Goal: Information Seeking & Learning: Learn about a topic

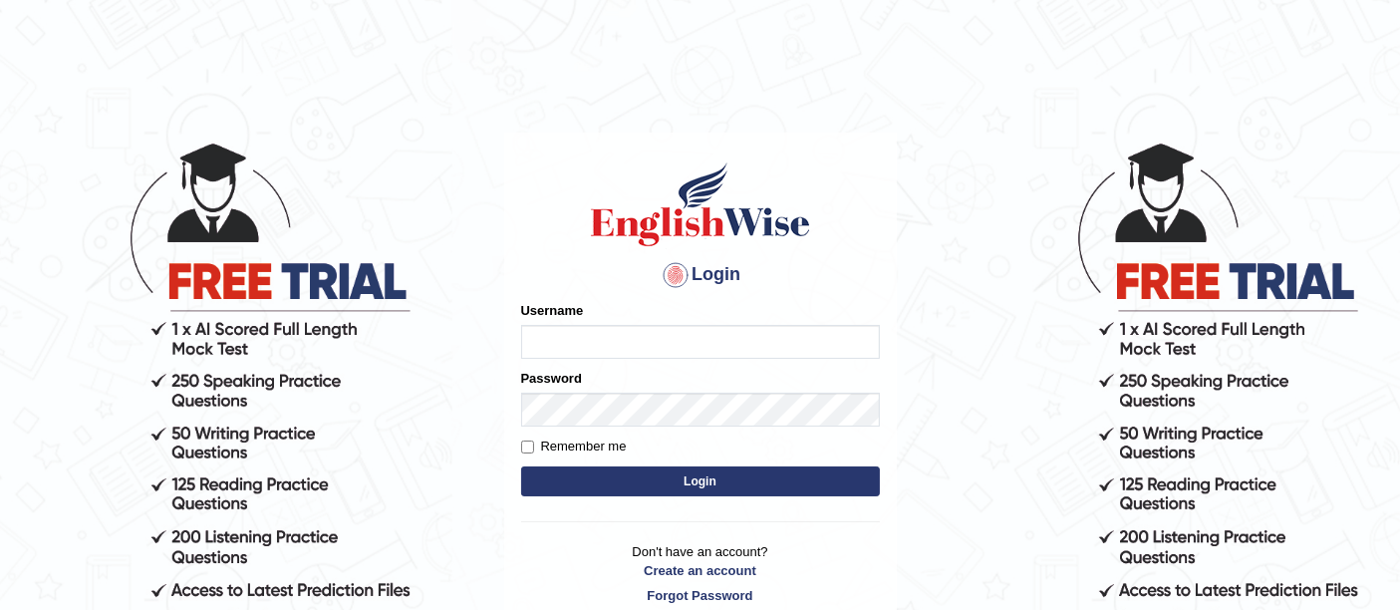
type input "ireen_parramatta"
click at [722, 475] on button "Login" at bounding box center [700, 481] width 359 height 30
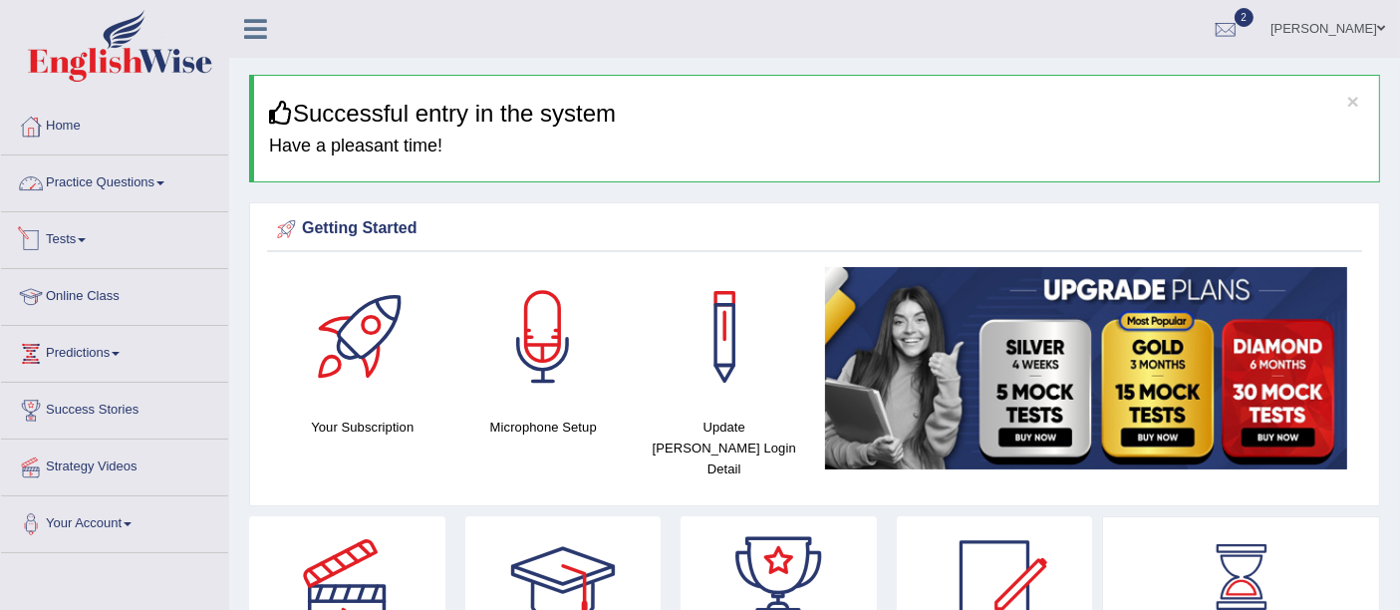
click at [67, 240] on link "Tests" at bounding box center [114, 237] width 227 height 50
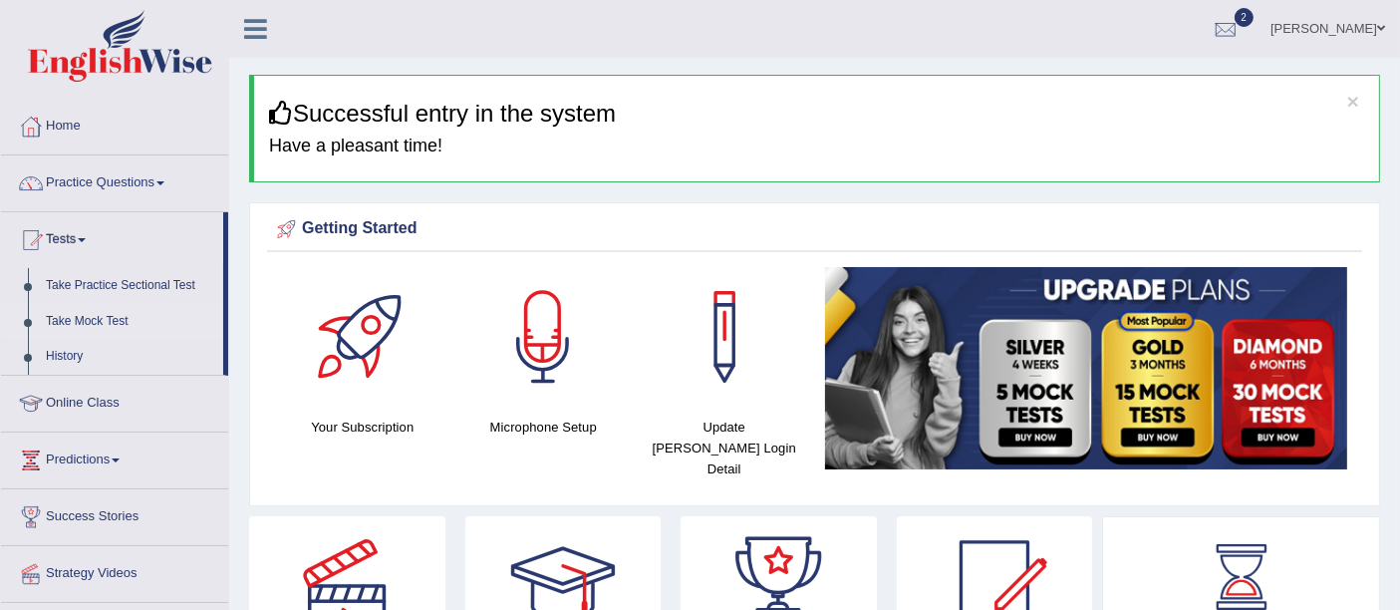
click at [62, 312] on link "Take Mock Test" at bounding box center [130, 322] width 186 height 36
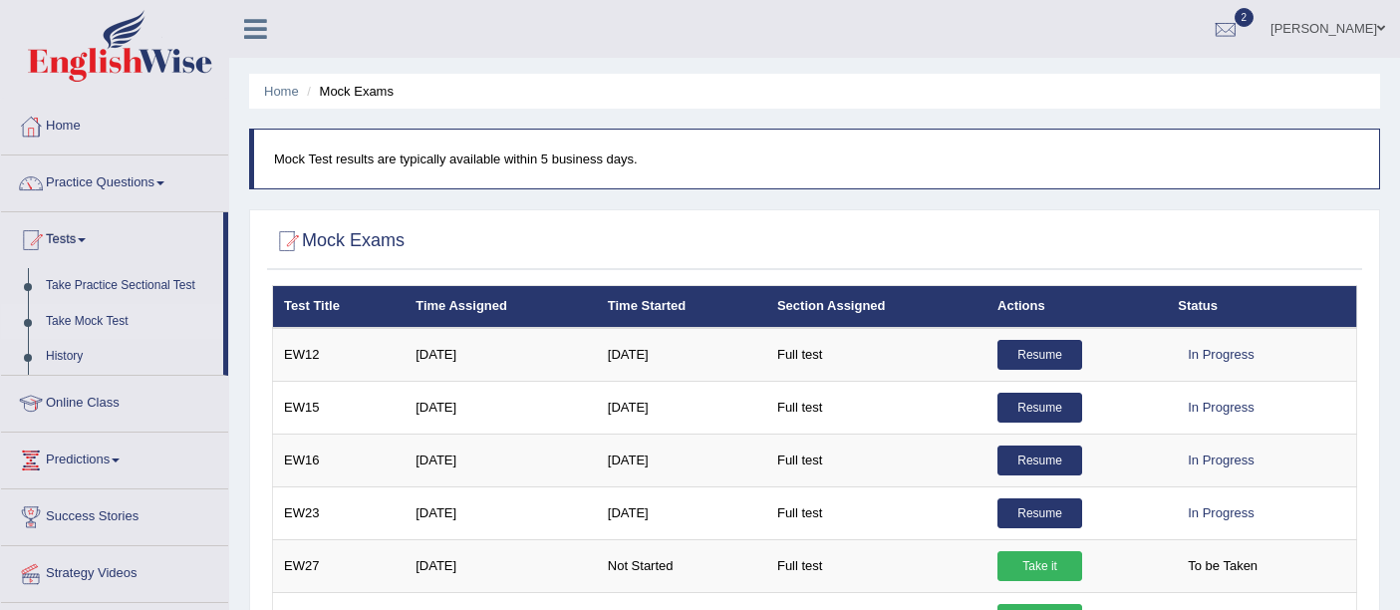
click at [1038, 505] on link "Resume" at bounding box center [1039, 513] width 85 height 30
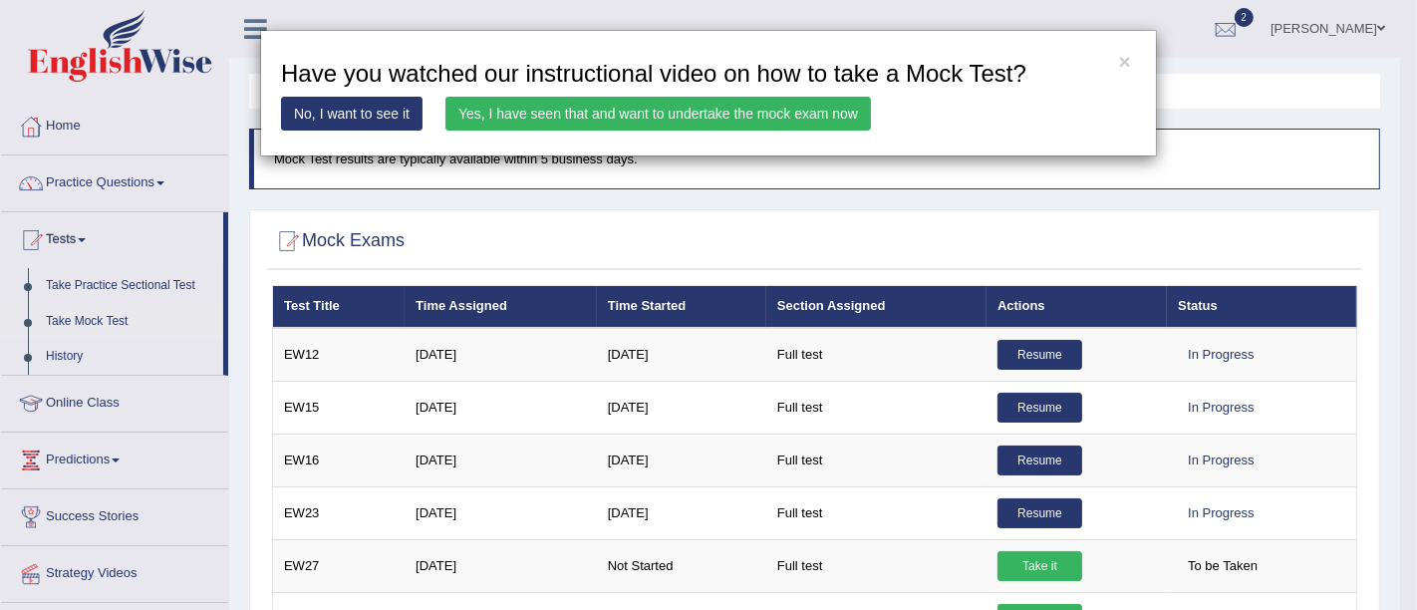
click at [799, 110] on link "Yes, I have seen that and want to undertake the mock exam now" at bounding box center [657, 114] width 425 height 34
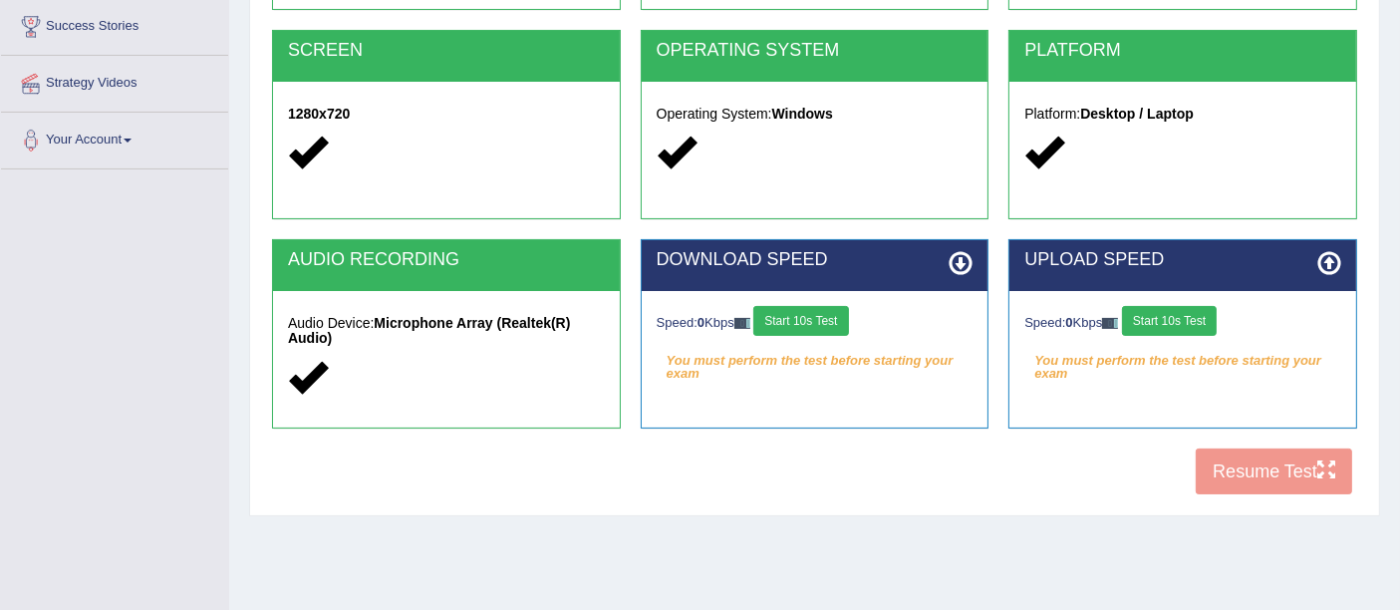
scroll to position [387, 0]
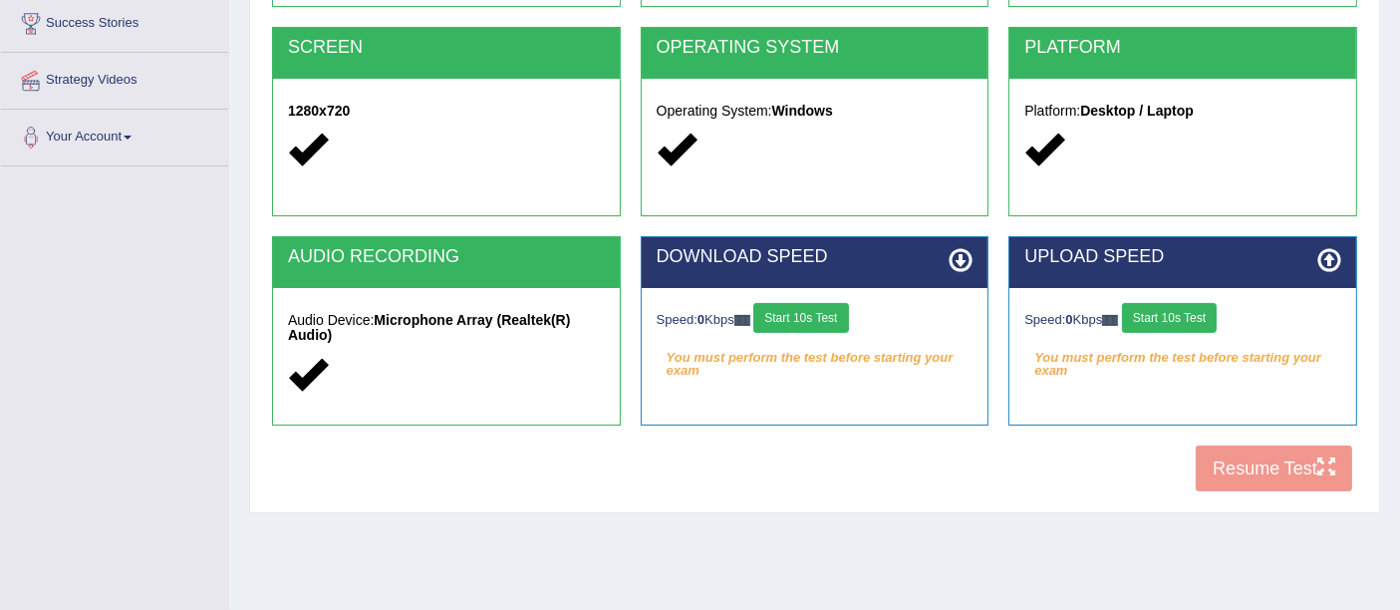
click at [816, 325] on button "Start 10s Test" at bounding box center [800, 318] width 95 height 30
click at [1161, 316] on button "Start 10s Test" at bounding box center [1169, 318] width 95 height 30
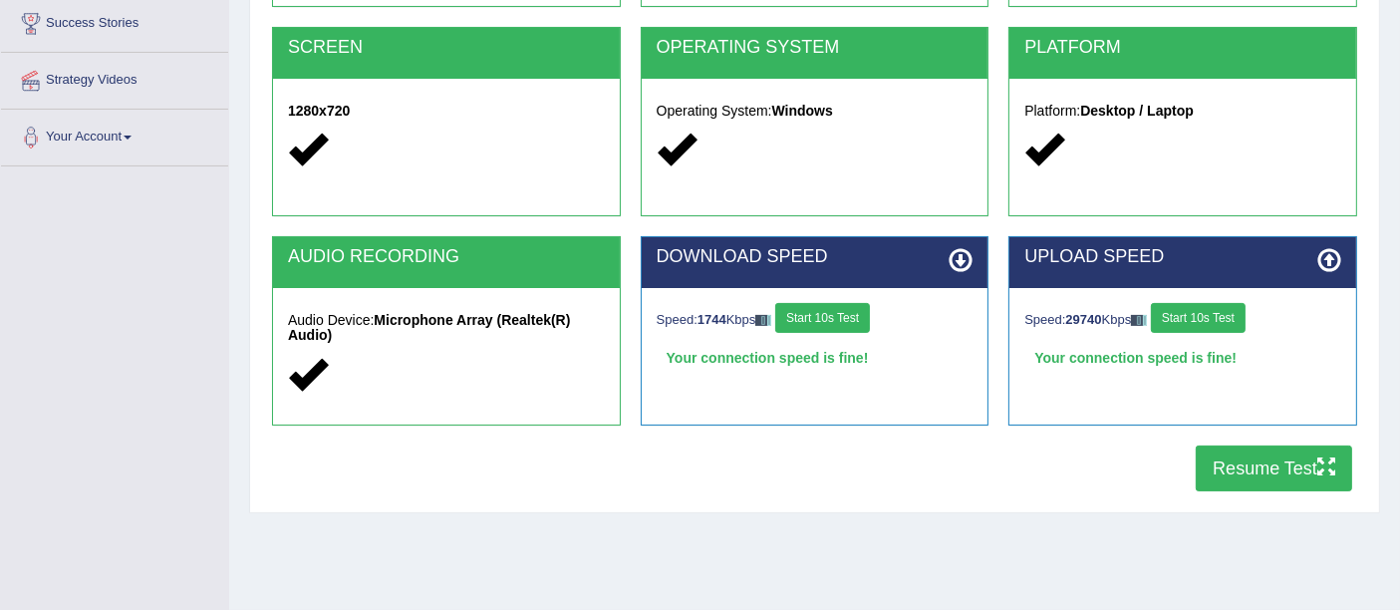
click at [1248, 453] on button "Resume Test" at bounding box center [1274, 468] width 156 height 46
click at [1230, 470] on button "Resume Test" at bounding box center [1274, 468] width 156 height 46
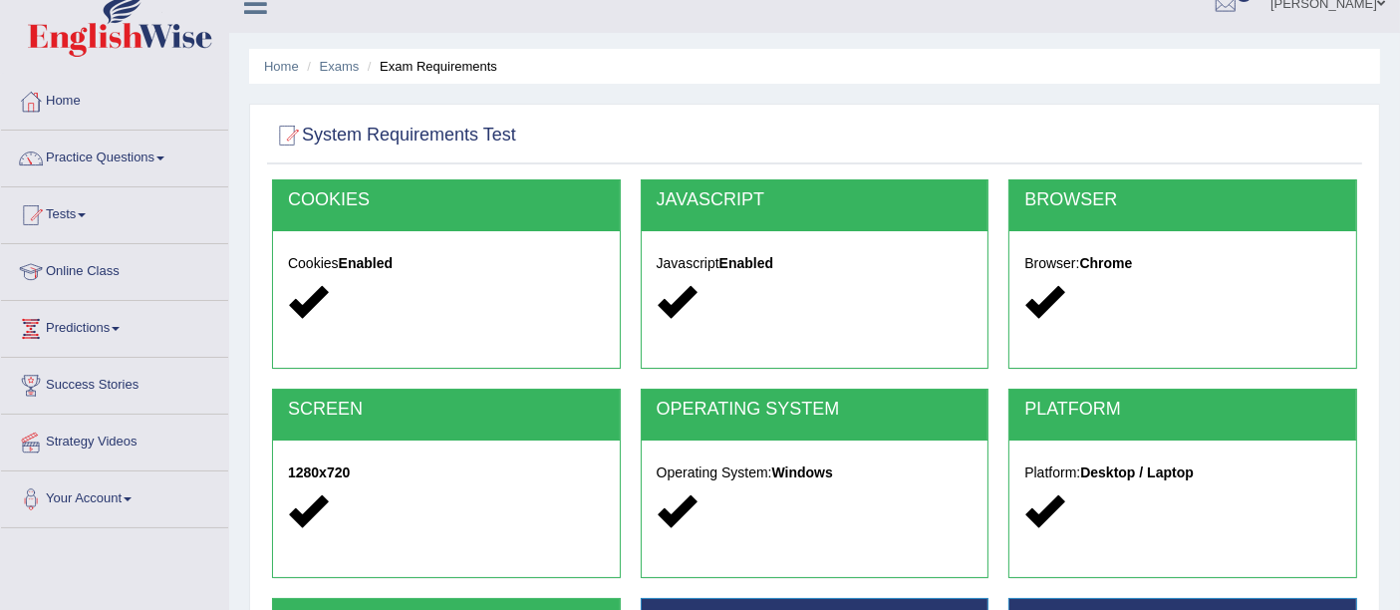
scroll to position [0, 0]
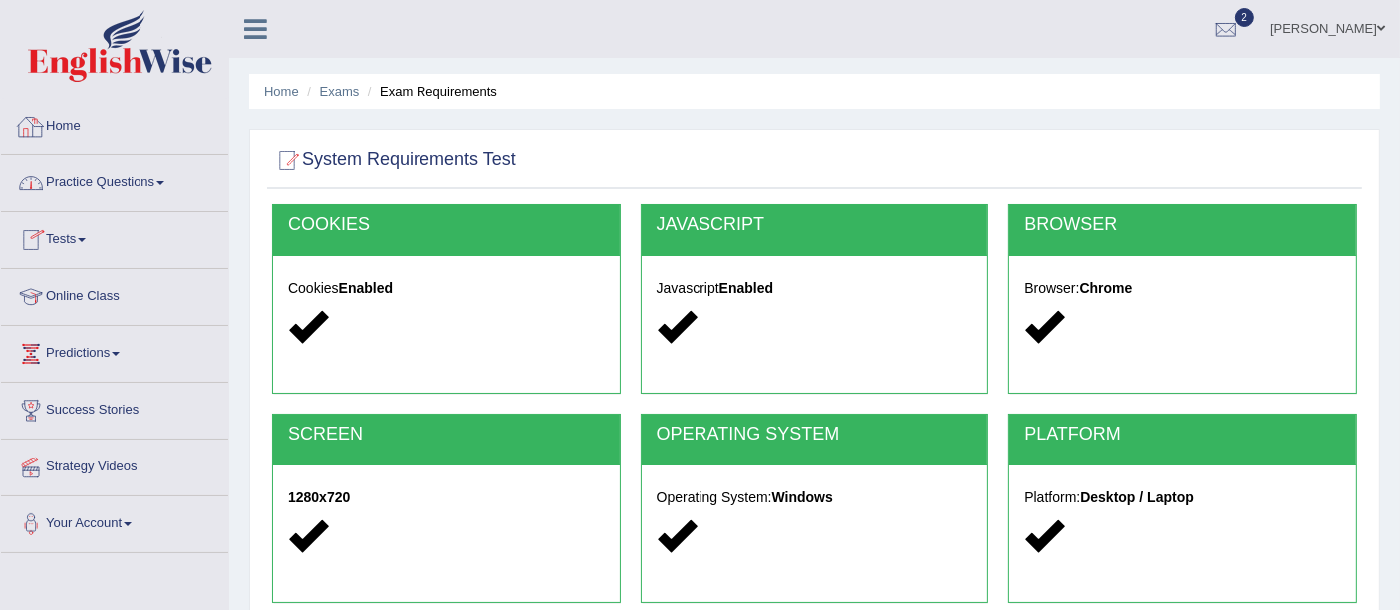
click at [104, 123] on link "Home" at bounding box center [114, 124] width 227 height 50
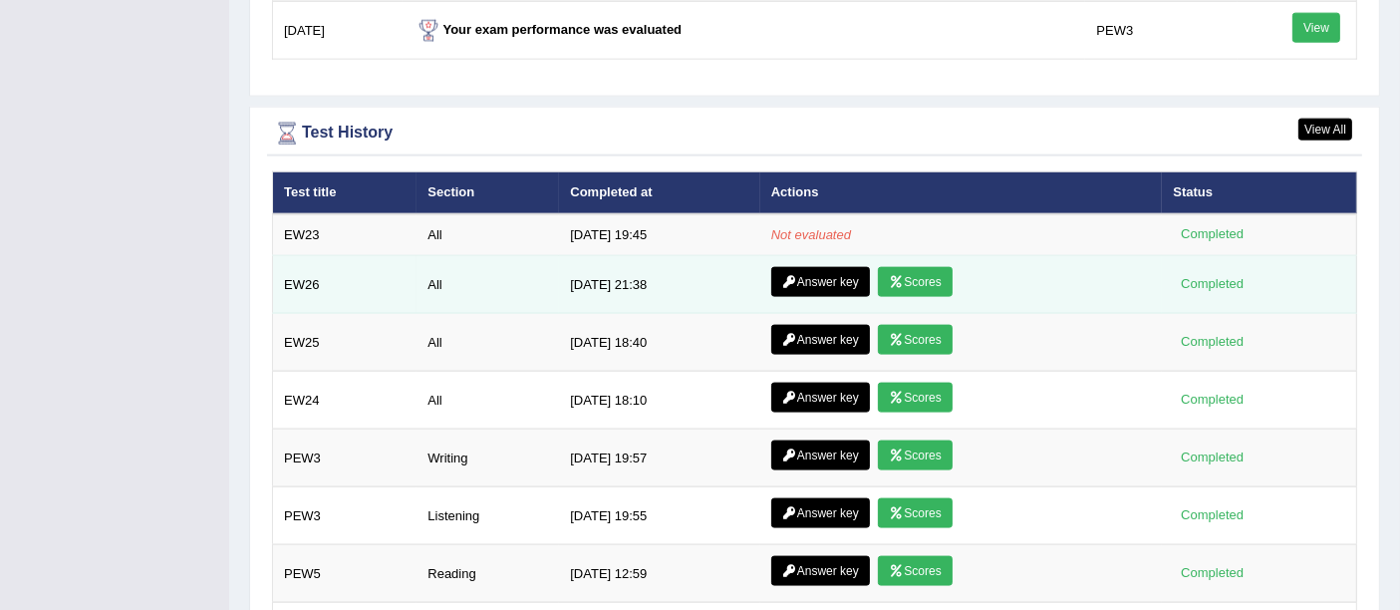
click at [898, 267] on link "Scores" at bounding box center [915, 282] width 74 height 30
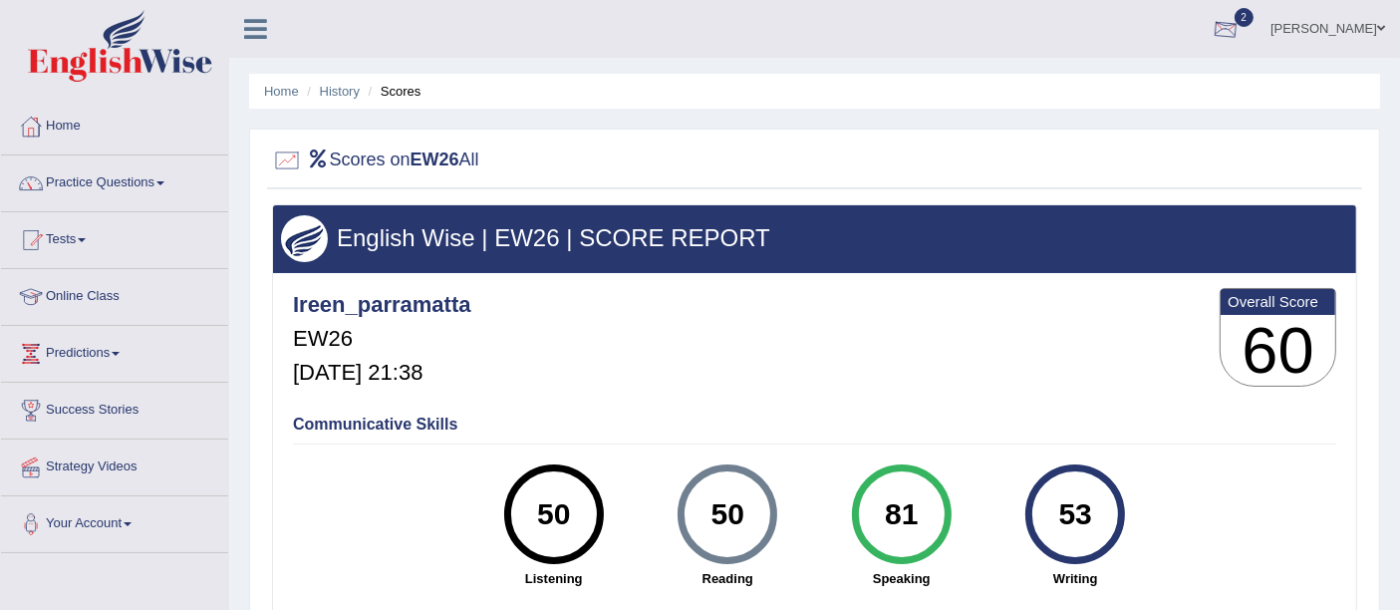
click at [1240, 23] on div at bounding box center [1226, 30] width 30 height 30
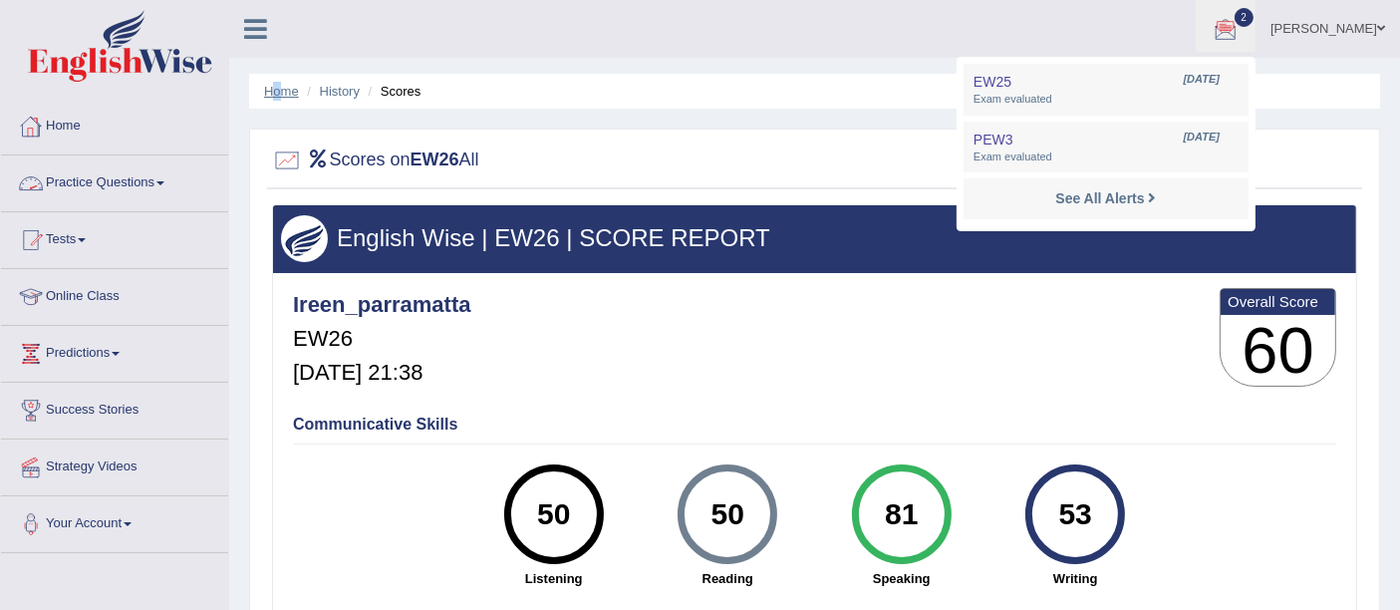
click at [278, 91] on li "Home" at bounding box center [281, 91] width 35 height 19
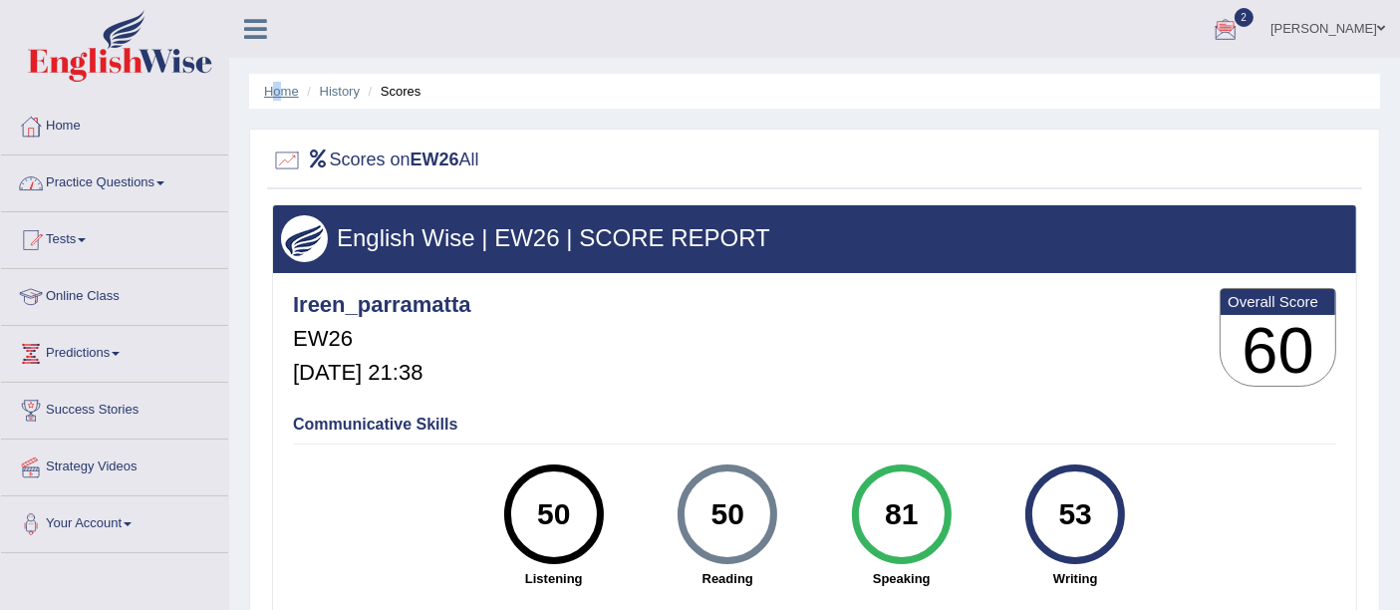
click at [278, 91] on link "Home" at bounding box center [281, 91] width 35 height 15
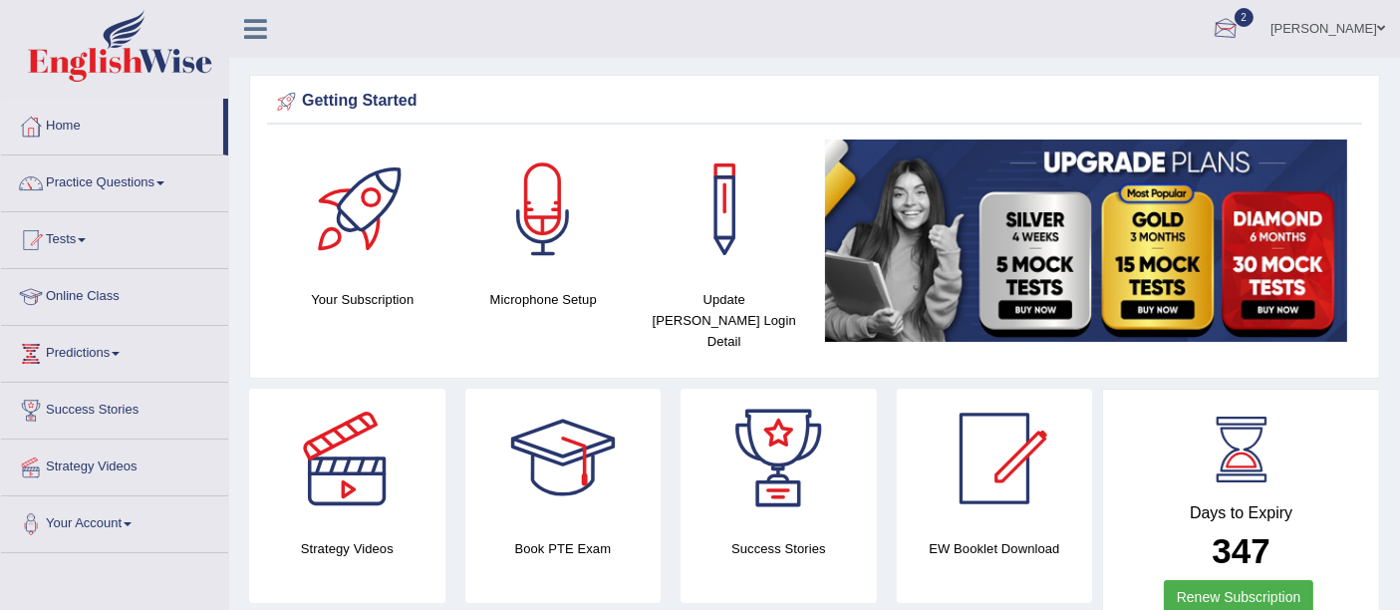
click at [1240, 18] on div at bounding box center [1226, 30] width 30 height 30
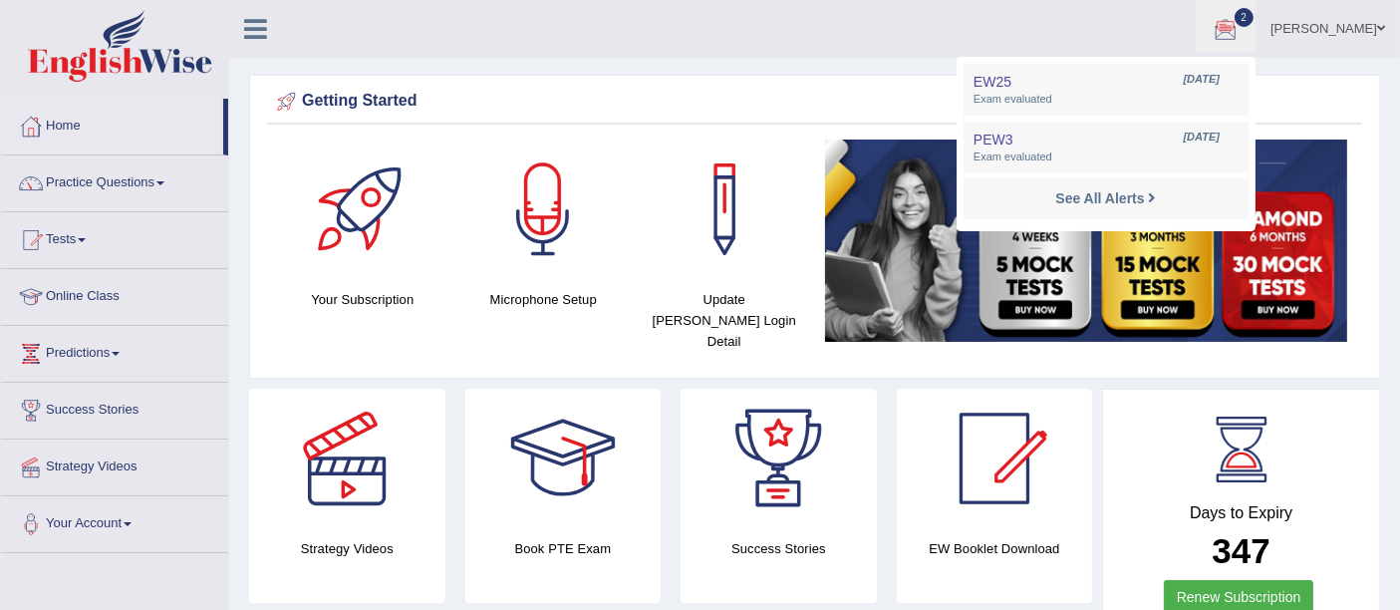
click at [1240, 18] on div at bounding box center [1226, 30] width 30 height 30
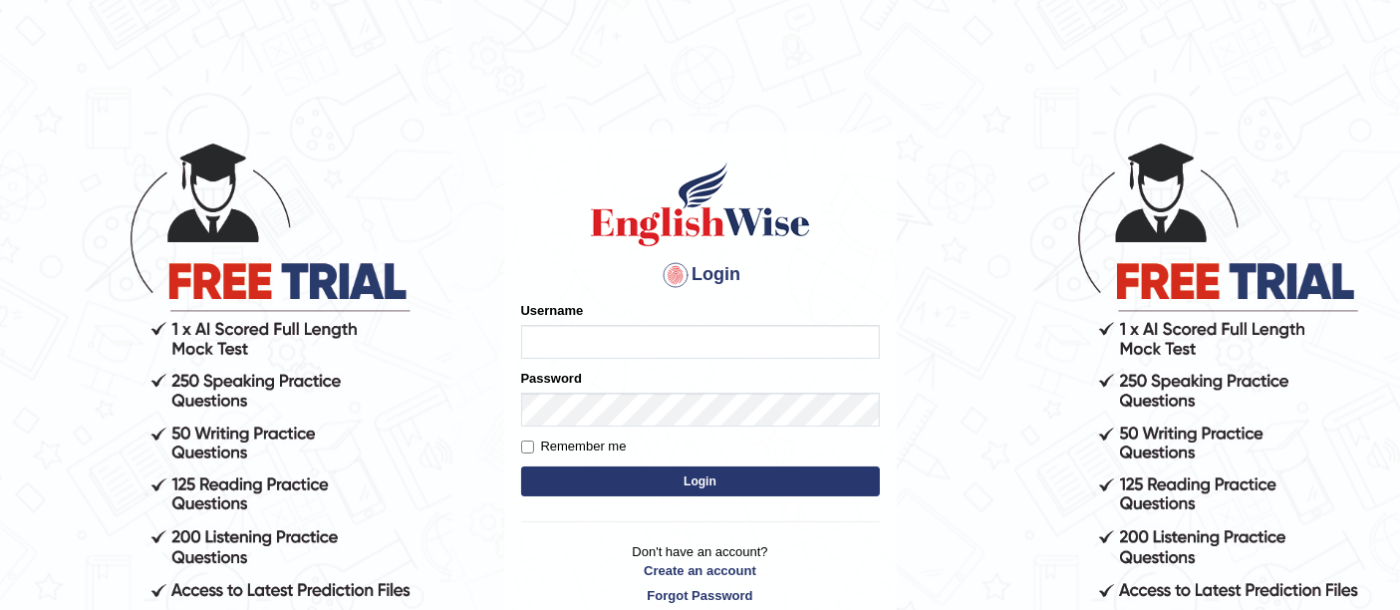
type input "ireen_parramatta"
click at [620, 495] on button "Login" at bounding box center [700, 481] width 359 height 30
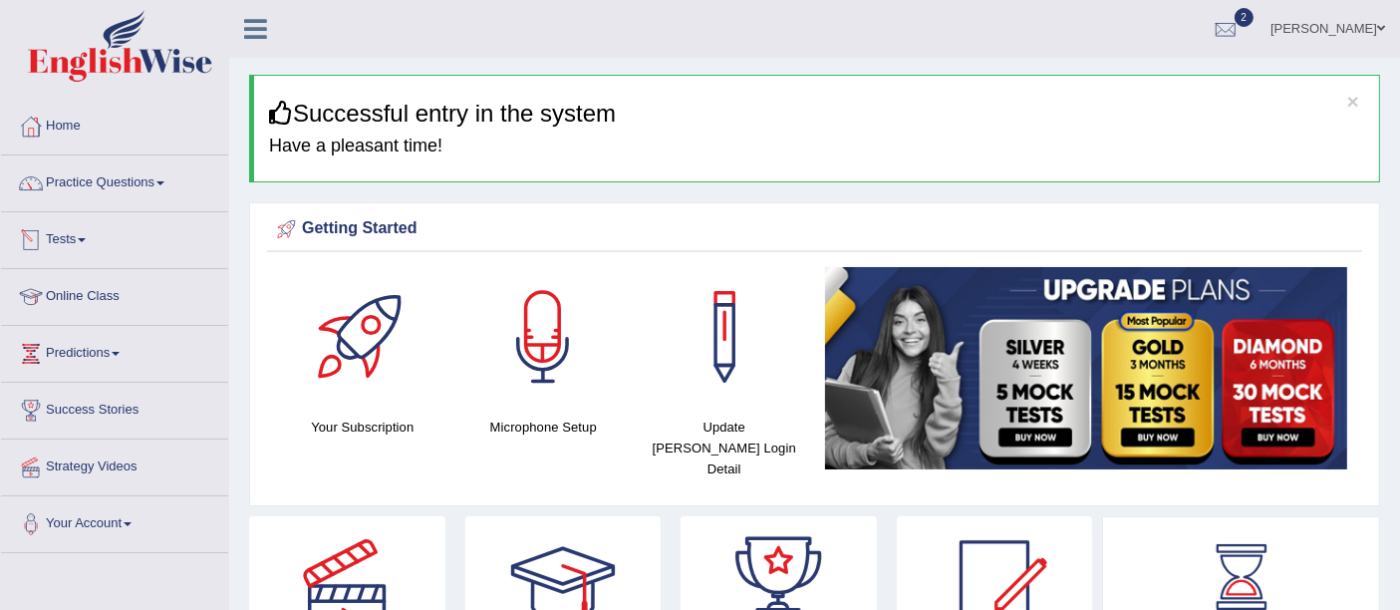
click at [50, 236] on link "Tests" at bounding box center [114, 237] width 227 height 50
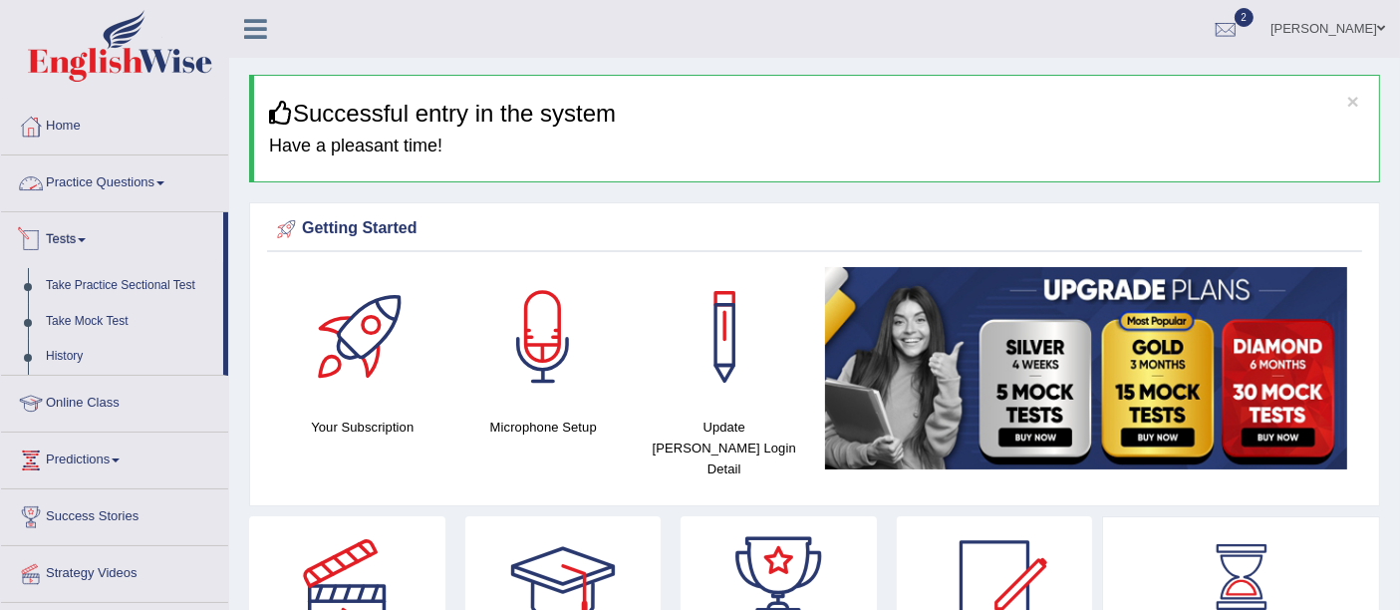
click at [101, 180] on link "Practice Questions" at bounding box center [114, 180] width 227 height 50
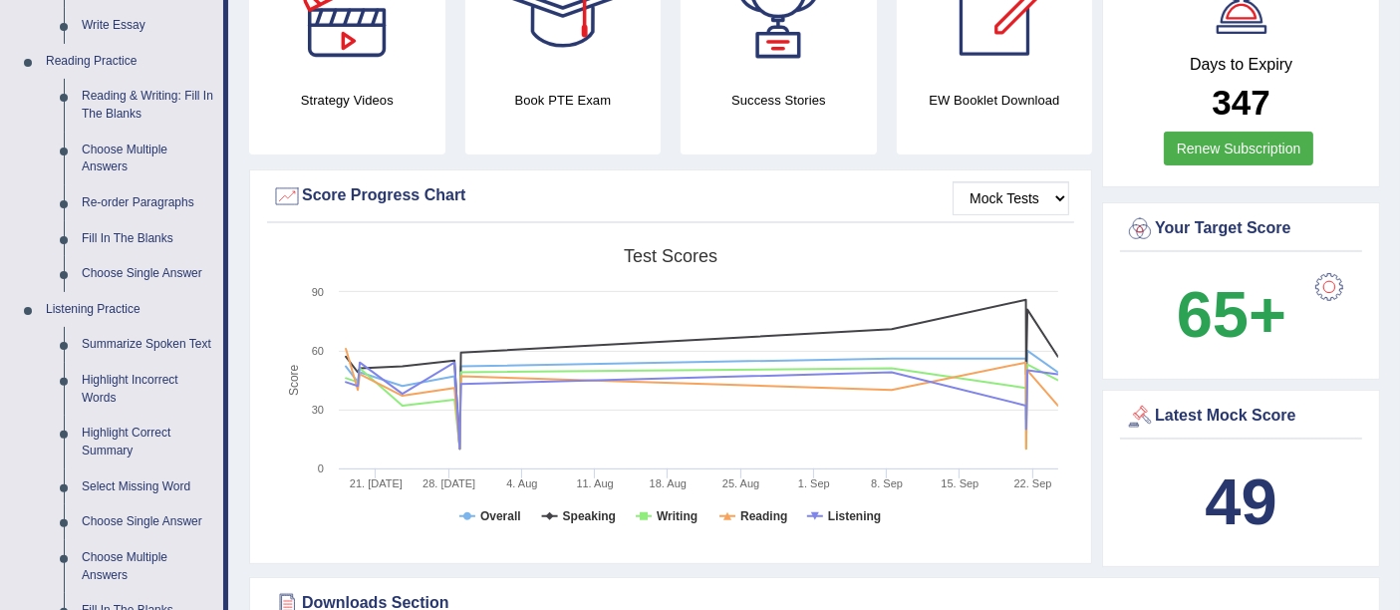
scroll to position [572, 0]
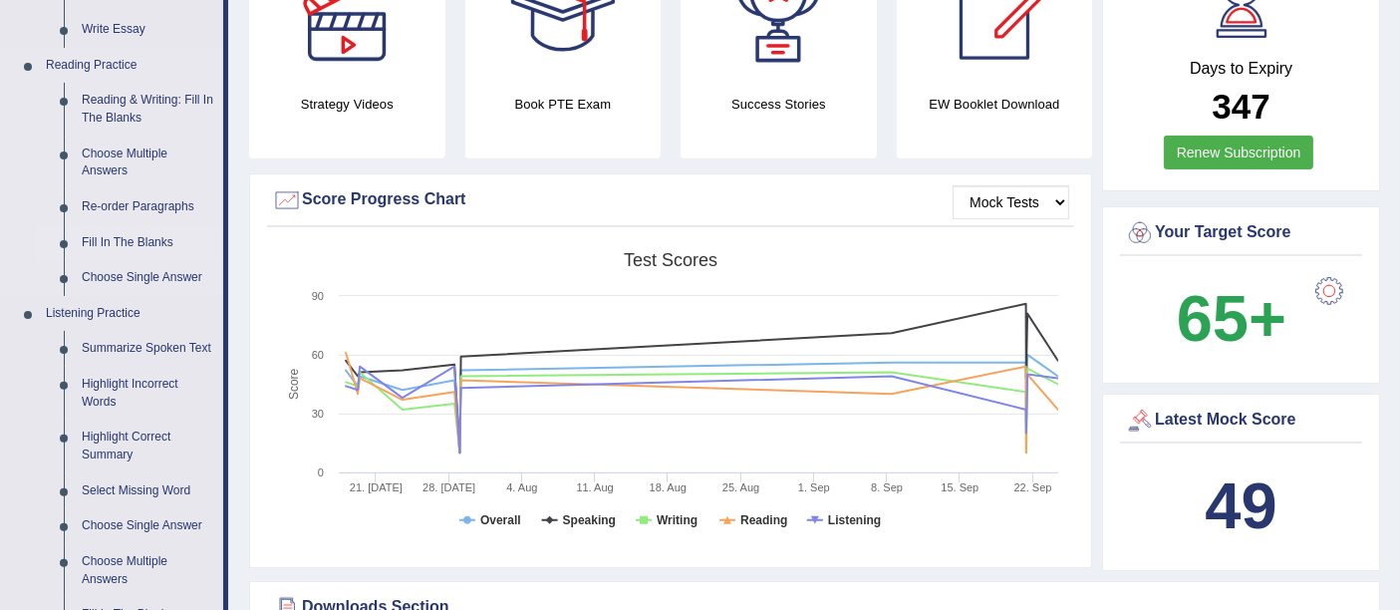
click at [150, 244] on link "Fill In The Blanks" at bounding box center [148, 243] width 150 height 36
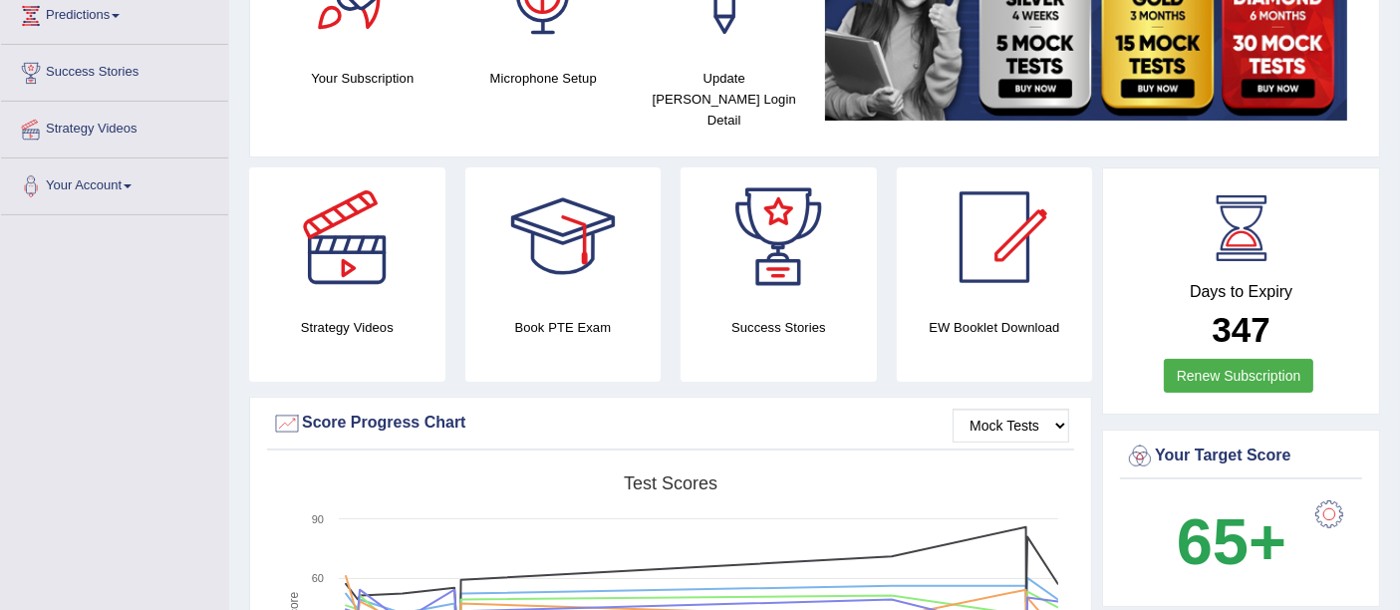
scroll to position [354, 0]
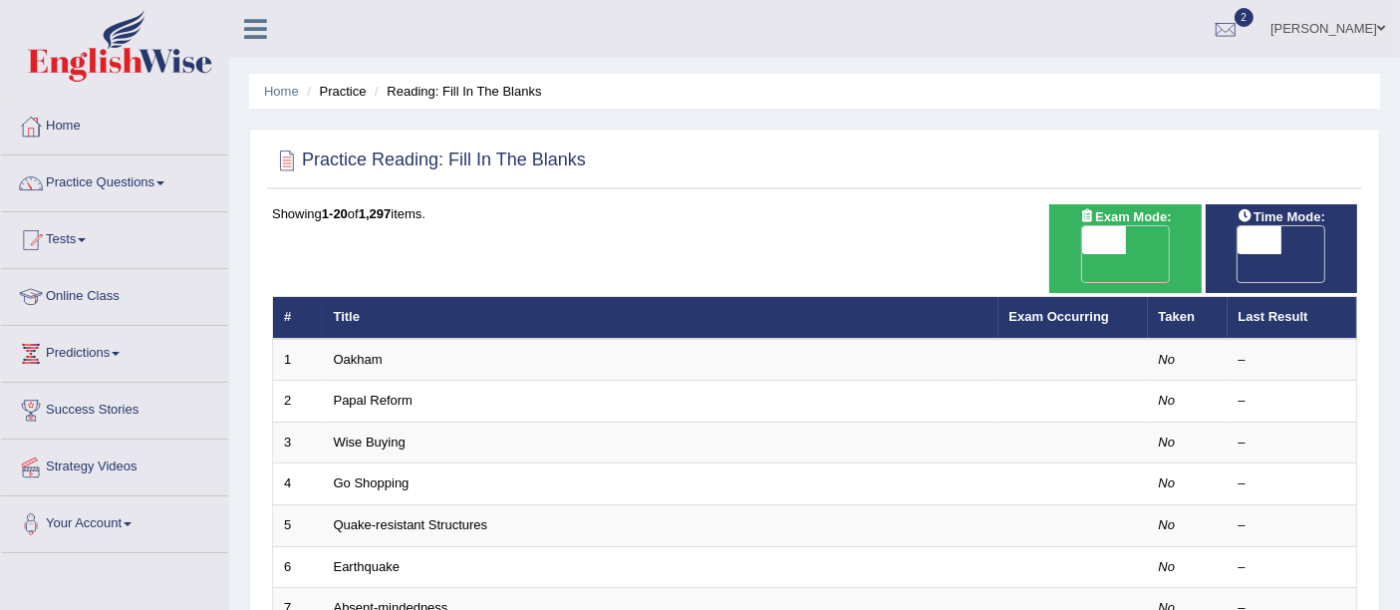
click at [1082, 254] on span "OFF" at bounding box center [1060, 268] width 44 height 28
checkbox input "true"
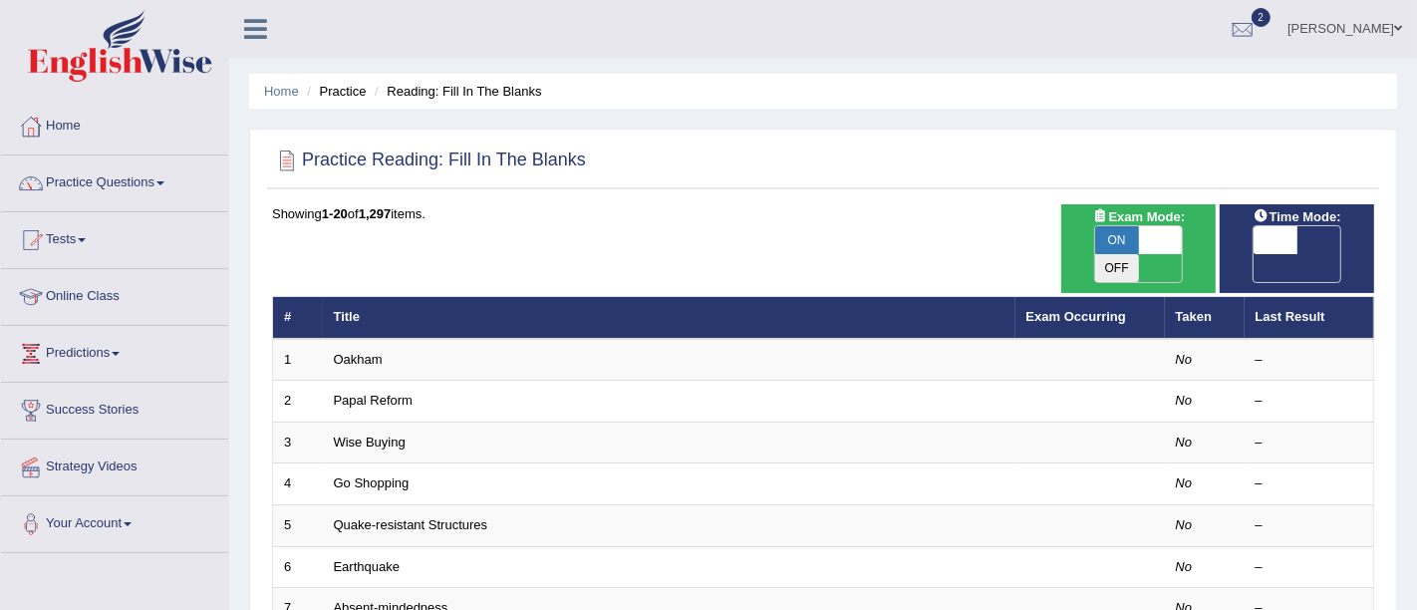
click at [1152, 251] on div "ON OFF" at bounding box center [1161, 254] width 132 height 56
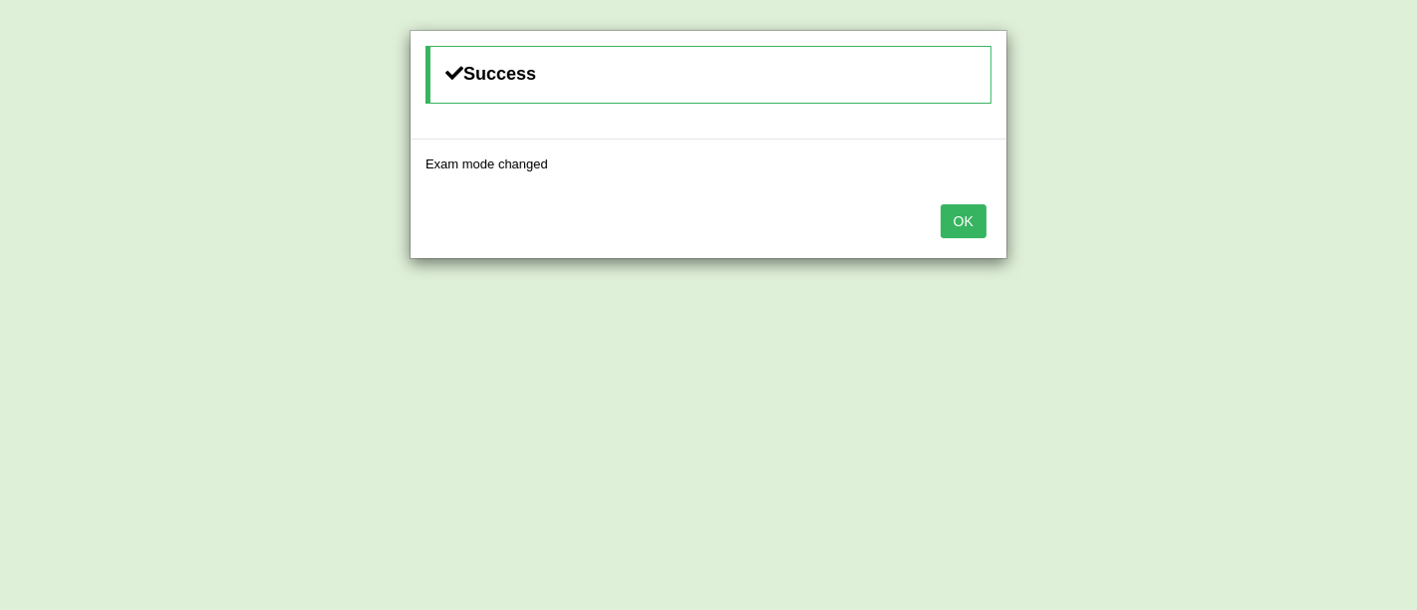
click at [947, 206] on button "OK" at bounding box center [964, 221] width 46 height 34
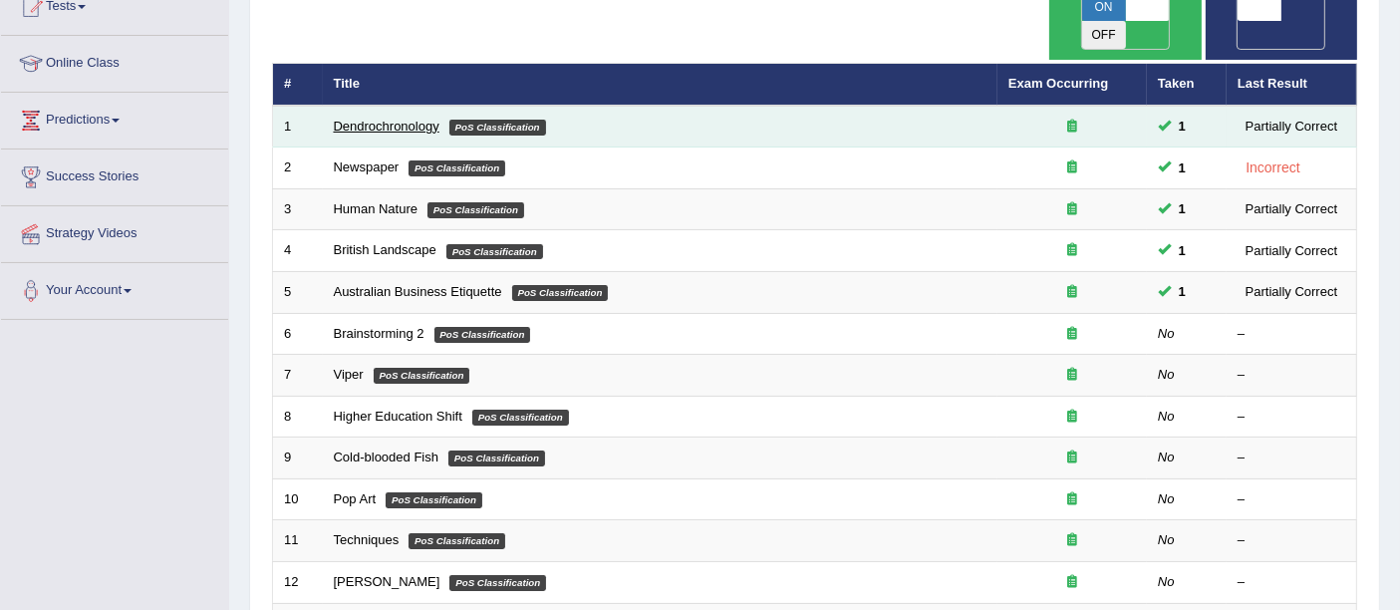
click at [381, 119] on link "Dendrochronology" at bounding box center [387, 126] width 106 height 15
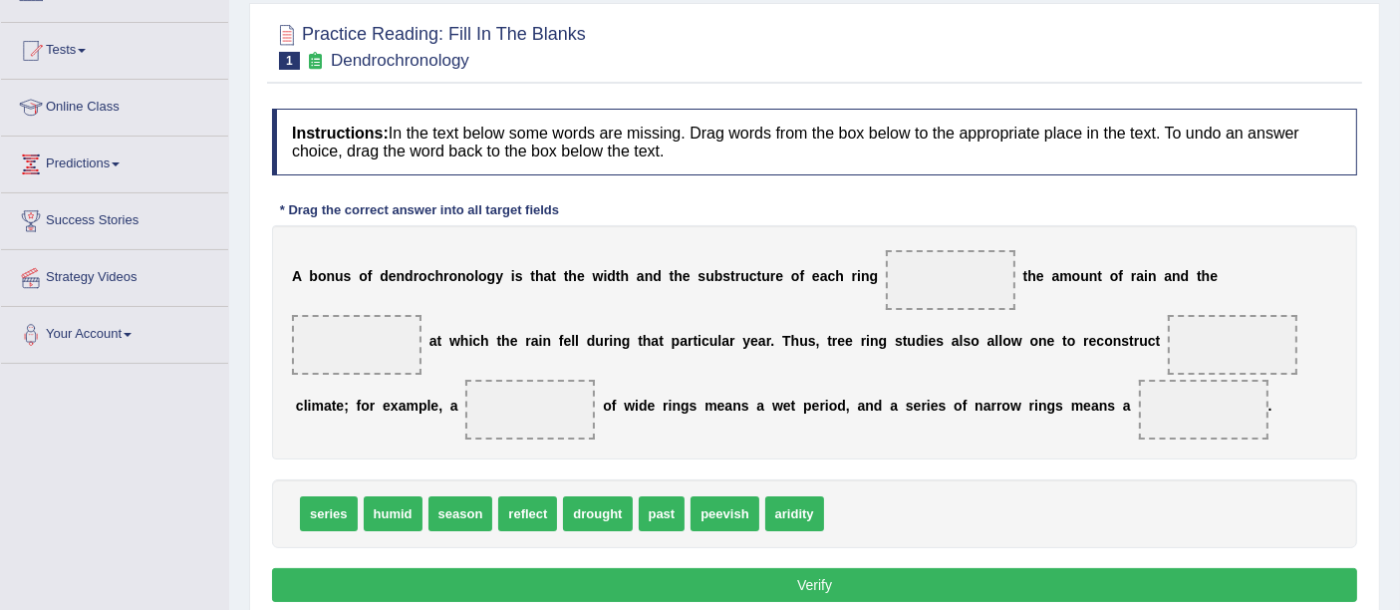
scroll to position [267, 0]
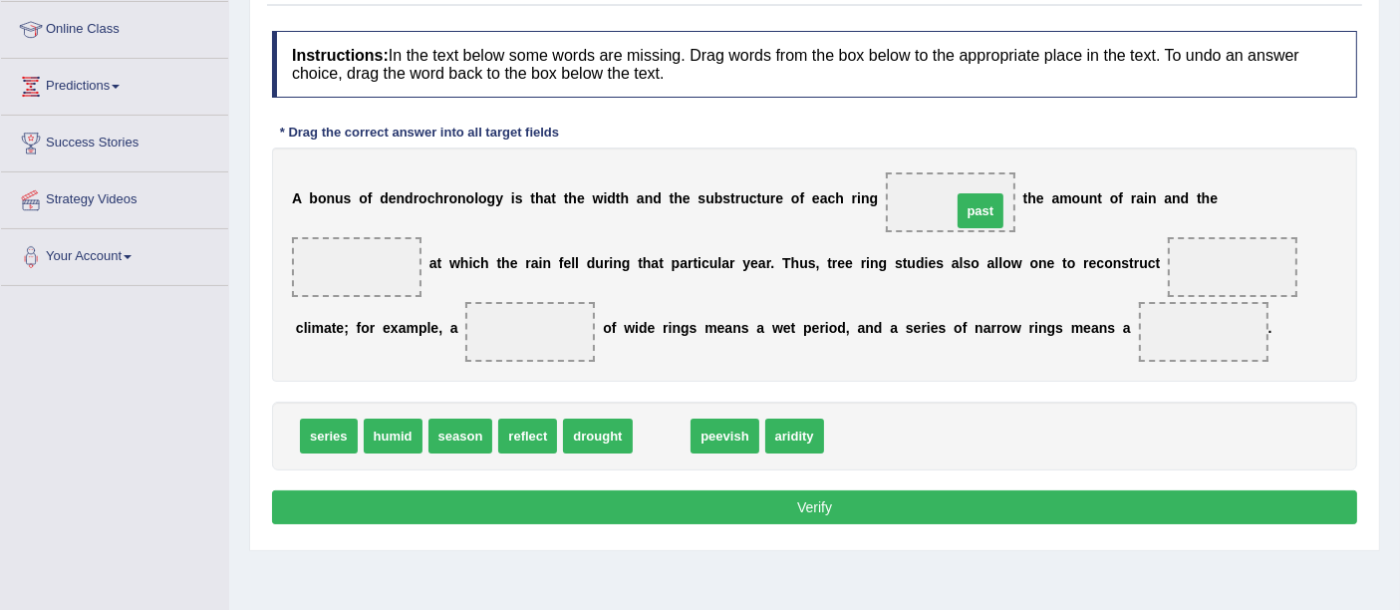
drag, startPoint x: 663, startPoint y: 437, endPoint x: 981, endPoint y: 211, distance: 390.9
click at [1163, 264] on b at bounding box center [1164, 263] width 8 height 16
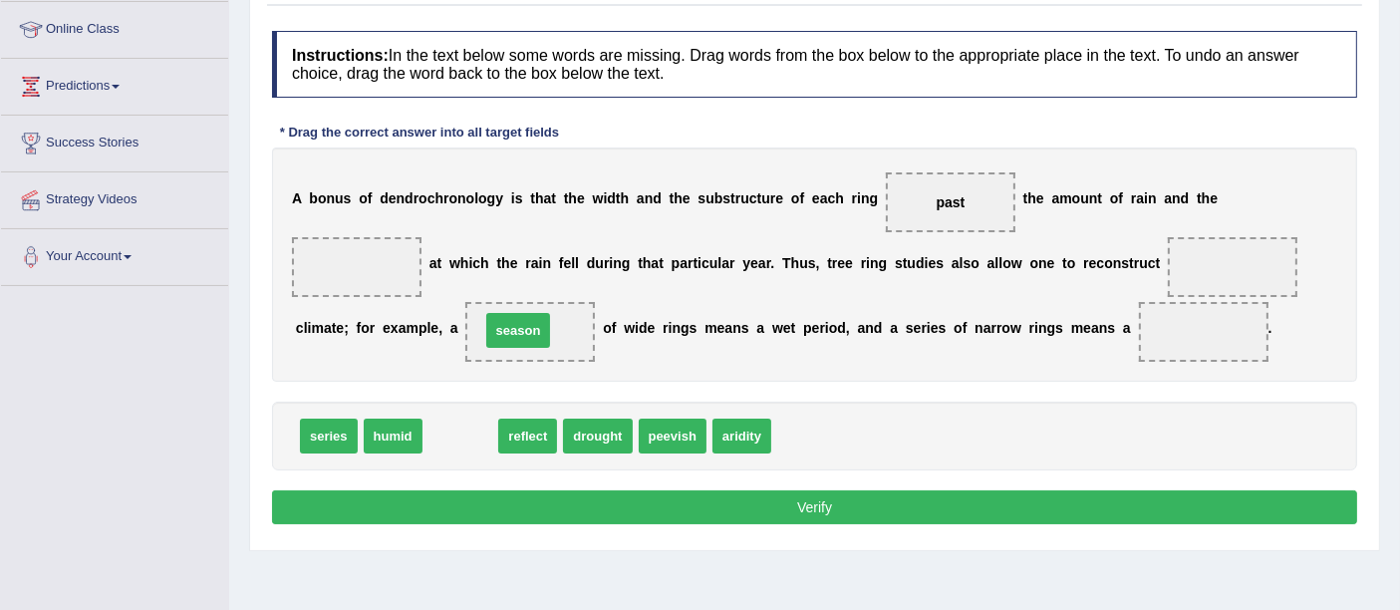
drag, startPoint x: 470, startPoint y: 425, endPoint x: 528, endPoint y: 320, distance: 120.4
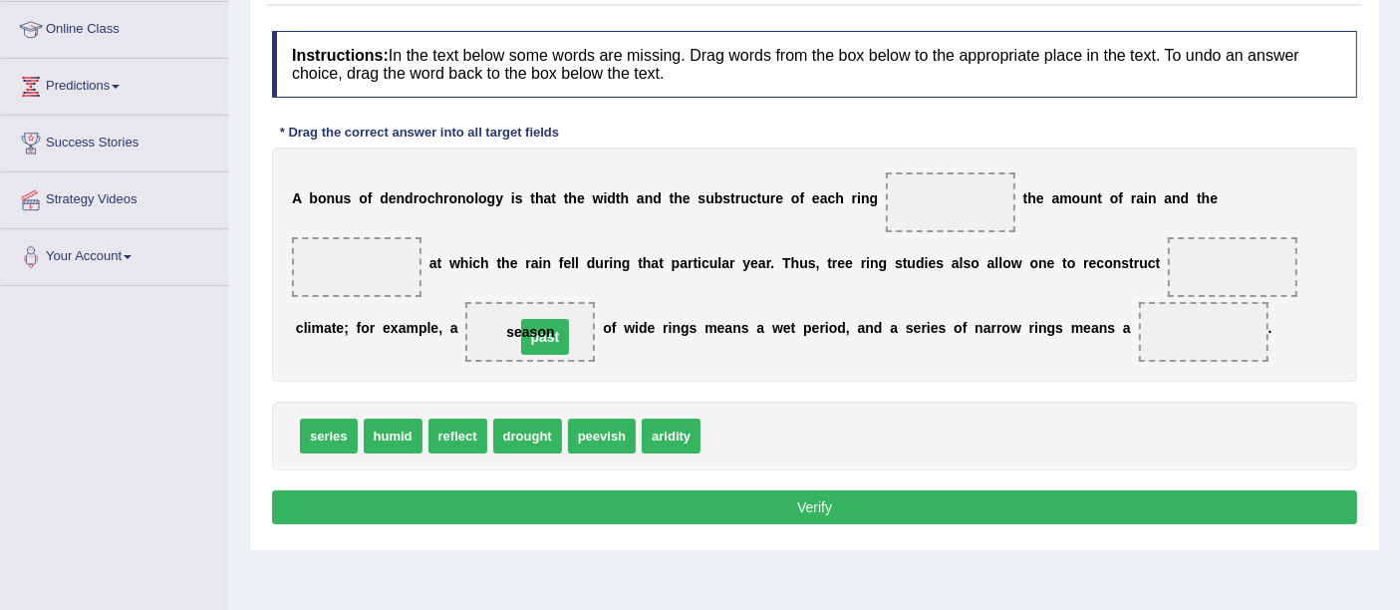
drag, startPoint x: 958, startPoint y: 191, endPoint x: 526, endPoint y: 329, distance: 452.8
drag, startPoint x: 722, startPoint y: 430, endPoint x: 923, endPoint y: 204, distance: 302.1
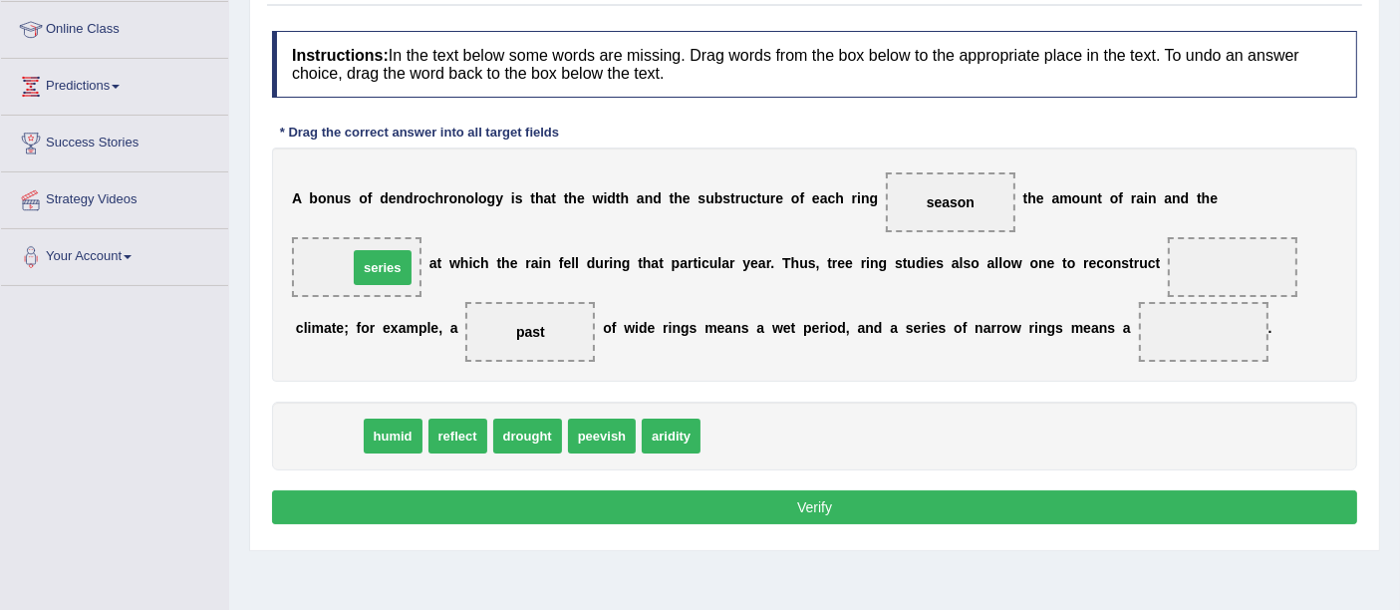
drag, startPoint x: 313, startPoint y: 431, endPoint x: 367, endPoint y: 263, distance: 176.8
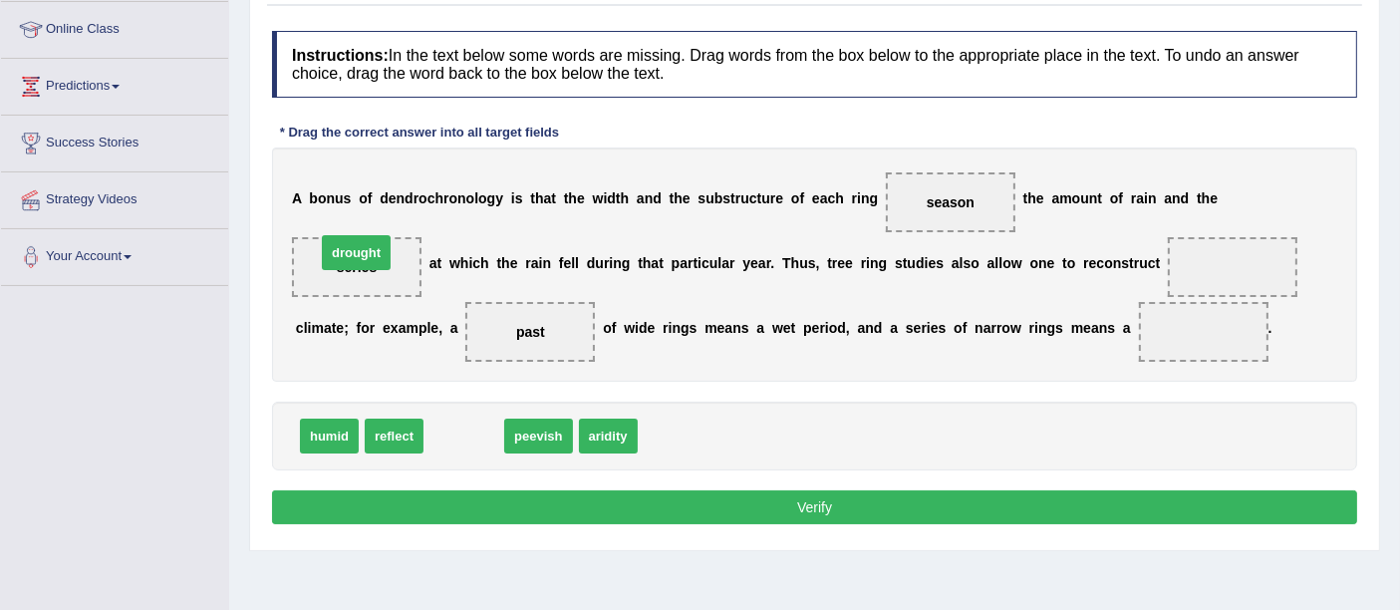
drag, startPoint x: 463, startPoint y: 439, endPoint x: 356, endPoint y: 256, distance: 212.6
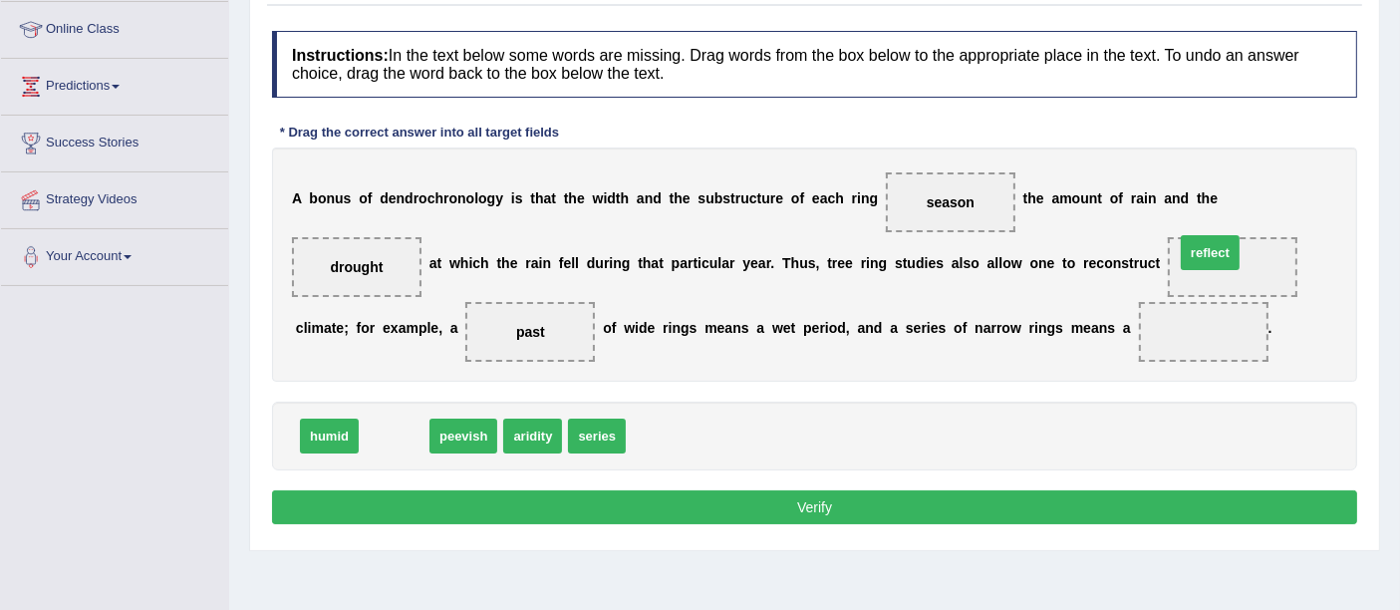
drag, startPoint x: 384, startPoint y: 430, endPoint x: 1246, endPoint y: 249, distance: 881.7
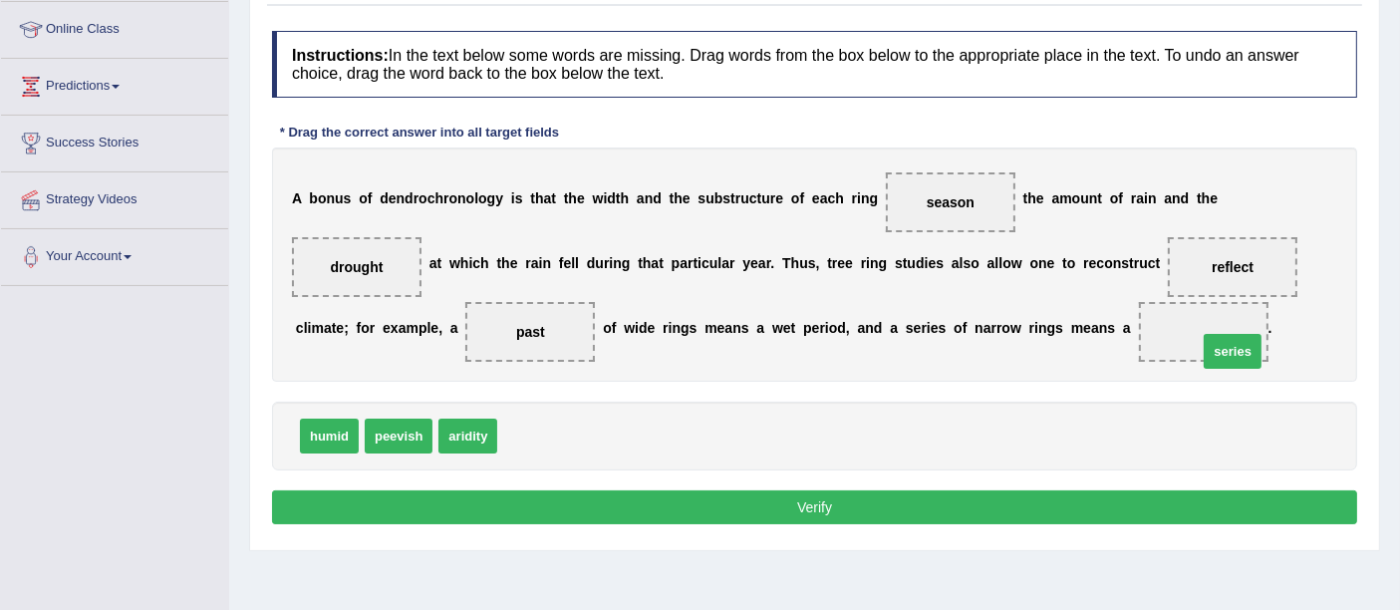
drag, startPoint x: 529, startPoint y: 431, endPoint x: 1226, endPoint y: 337, distance: 702.9
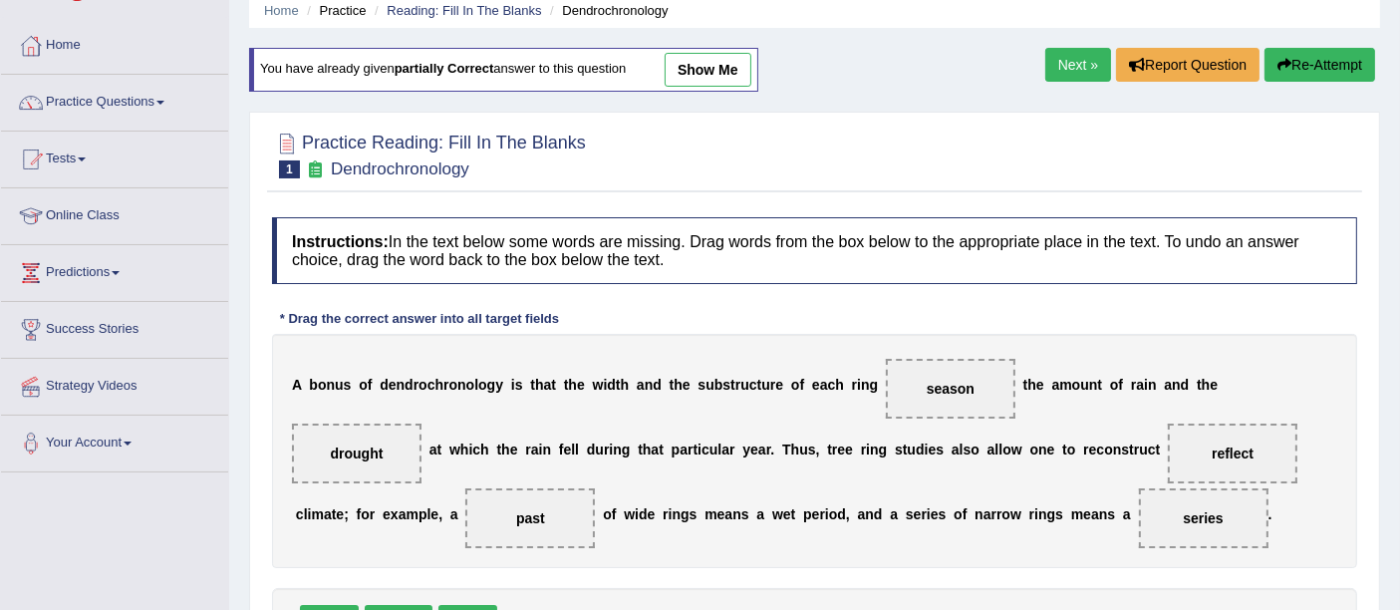
scroll to position [35, 0]
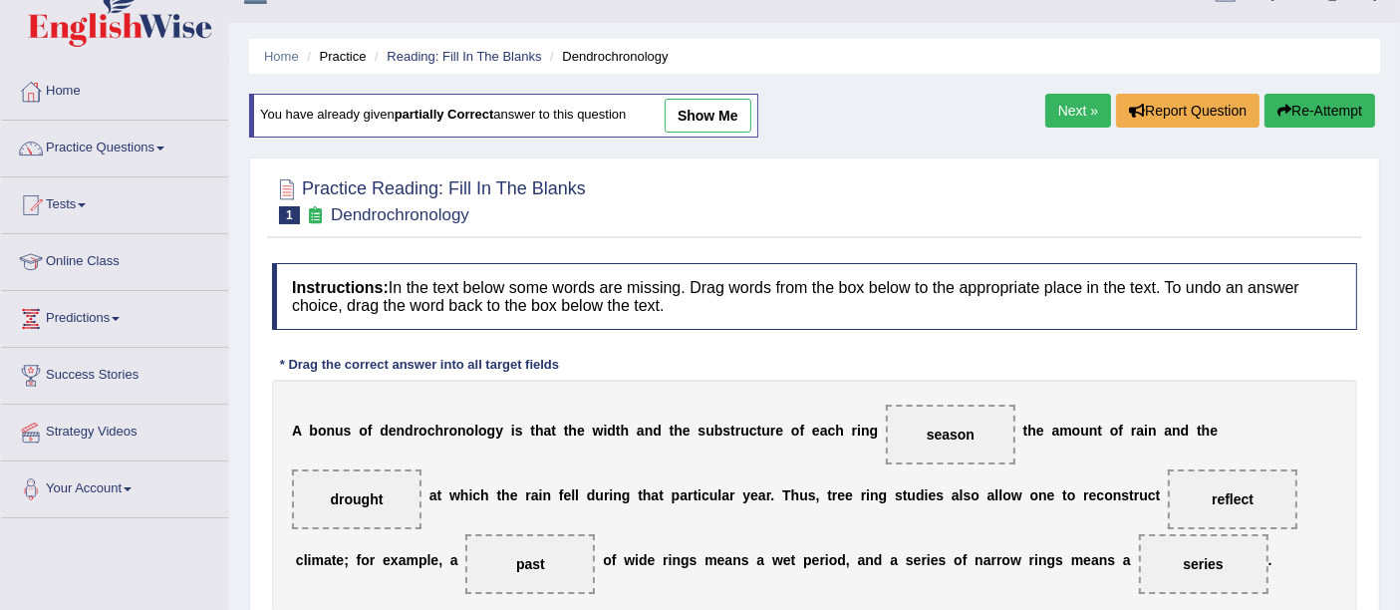
click at [699, 111] on link "show me" at bounding box center [708, 116] width 87 height 34
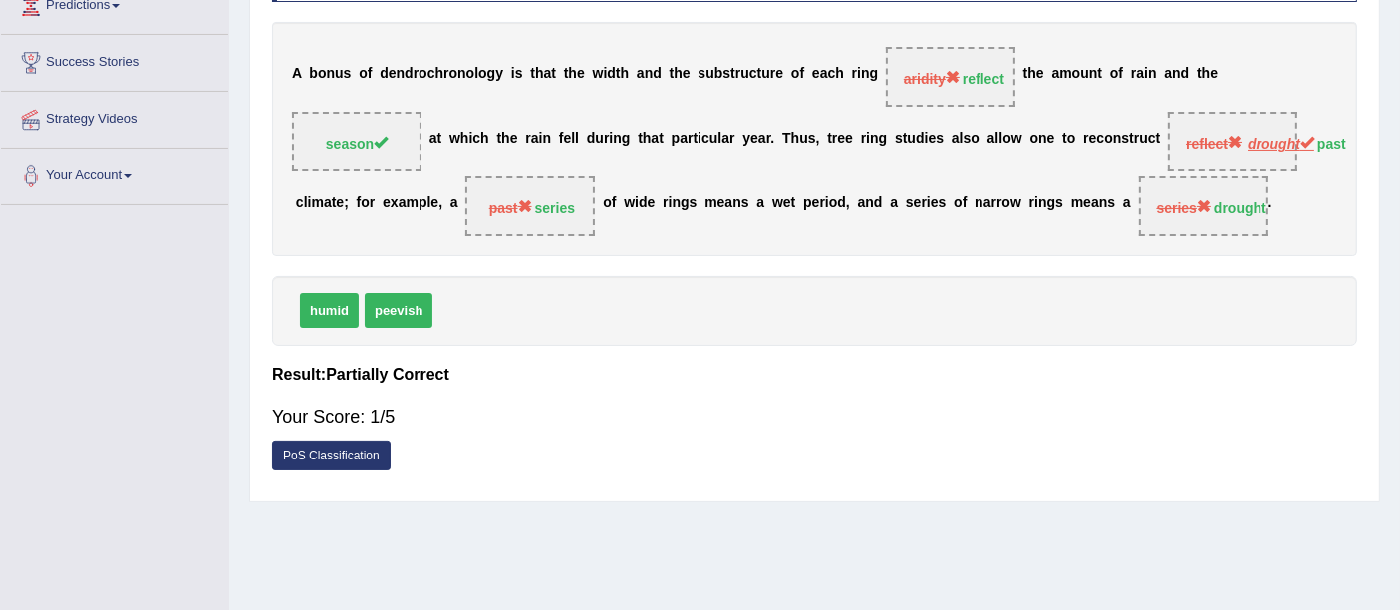
scroll to position [382, 0]
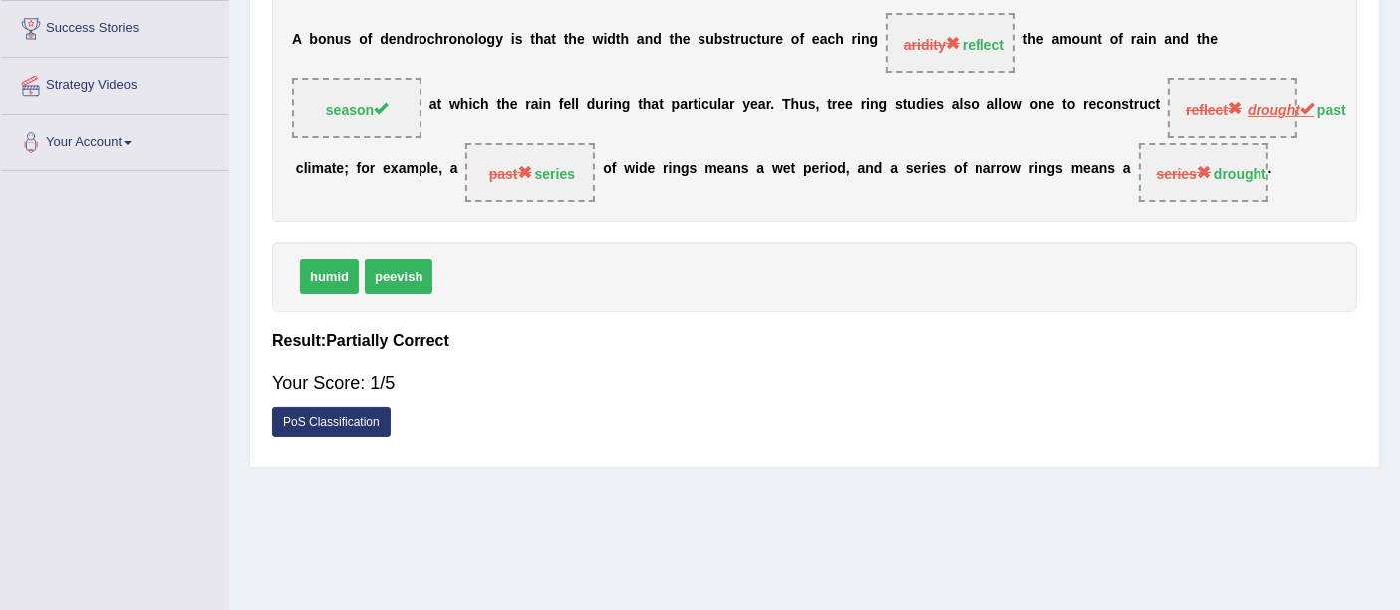
click at [380, 416] on link "PoS Classification" at bounding box center [331, 422] width 119 height 30
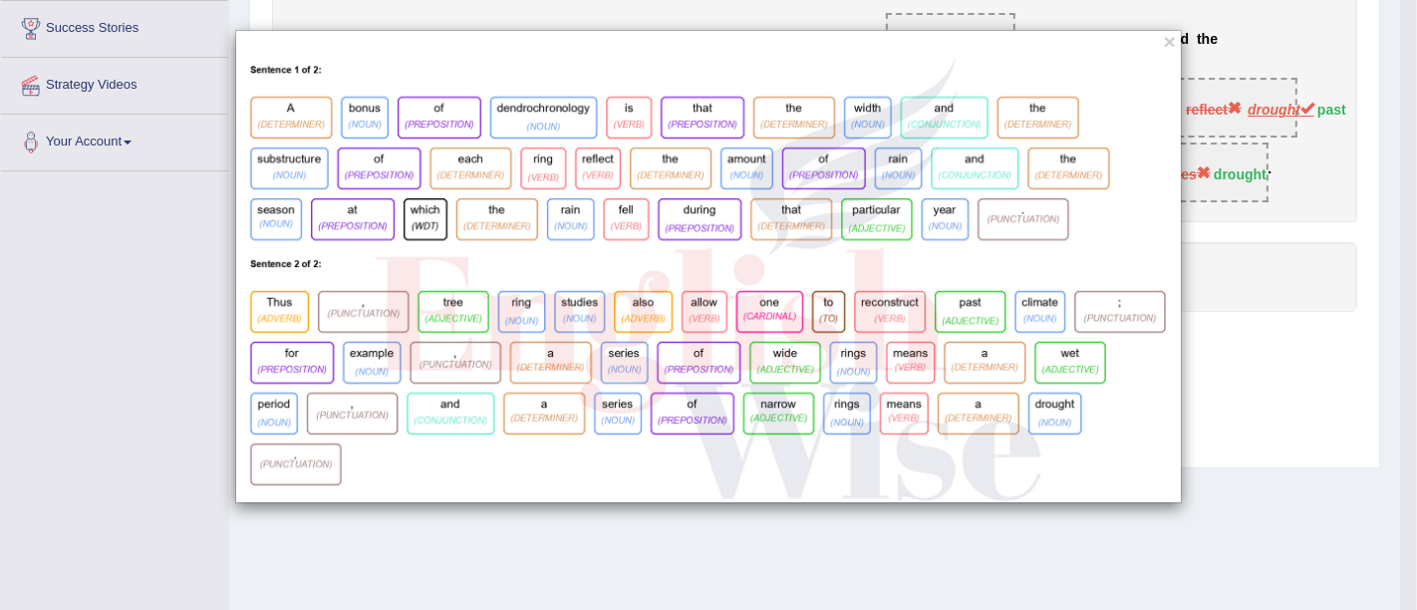
click at [785, 568] on div "×" at bounding box center [708, 305] width 1417 height 610
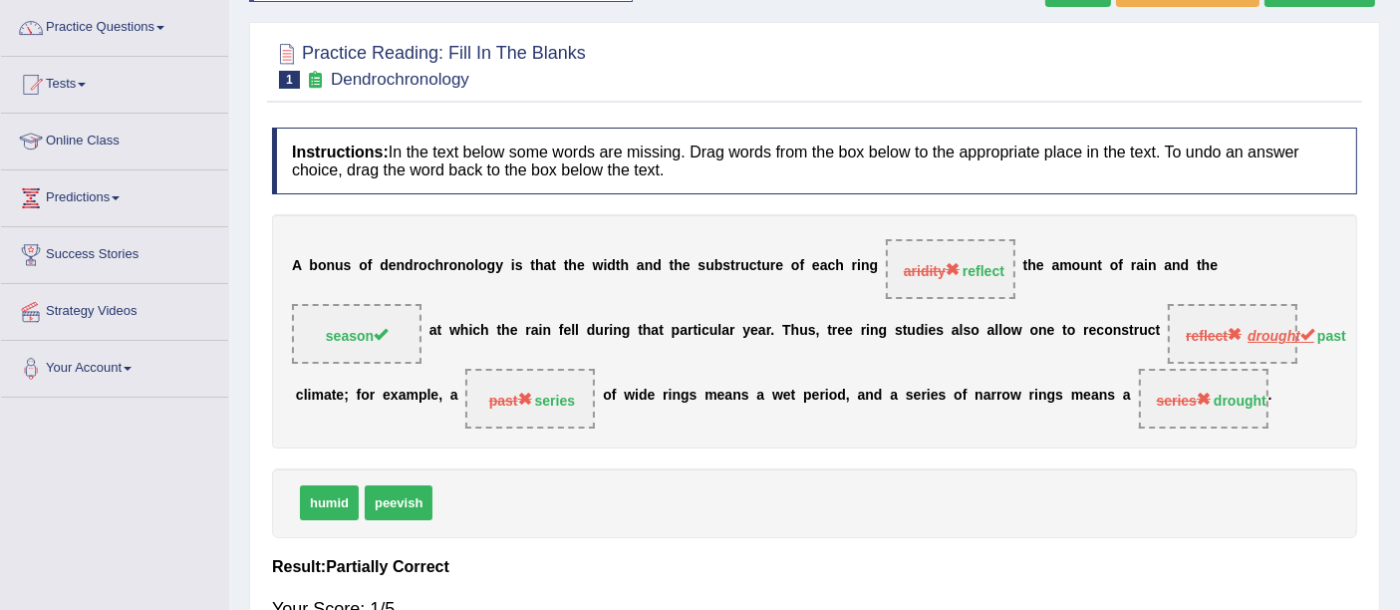
scroll to position [0, 0]
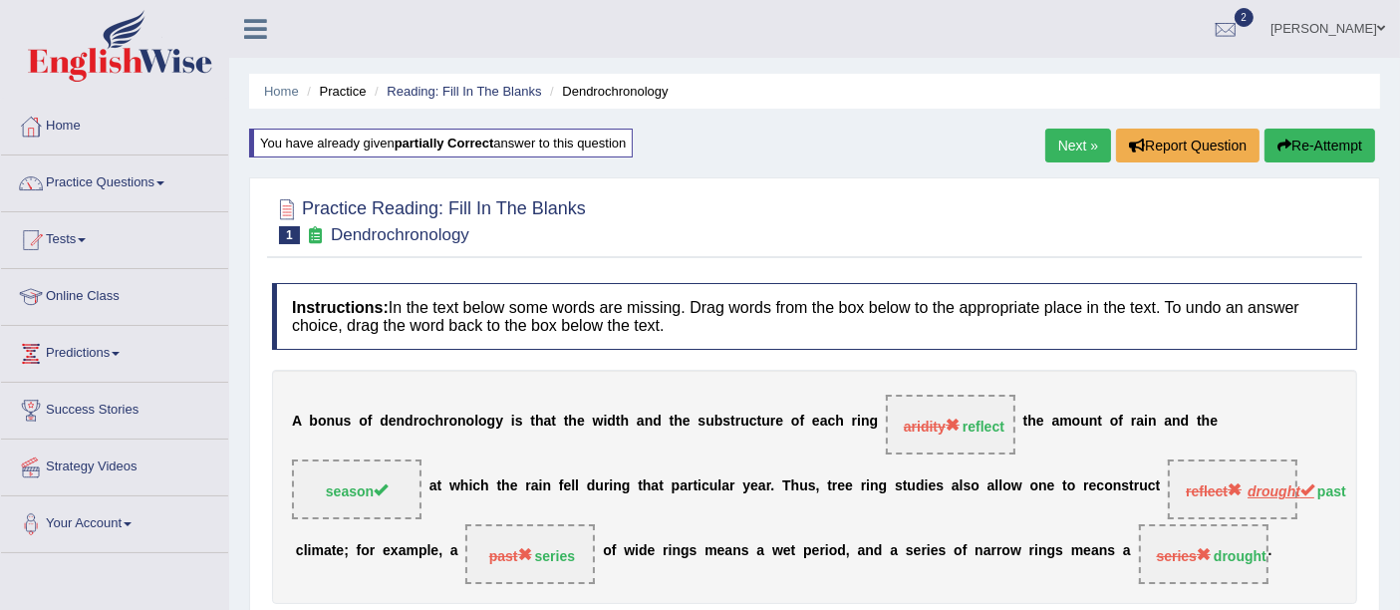
click at [1328, 139] on button "Re-Attempt" at bounding box center [1319, 146] width 111 height 34
